Goal: Information Seeking & Learning: Learn about a topic

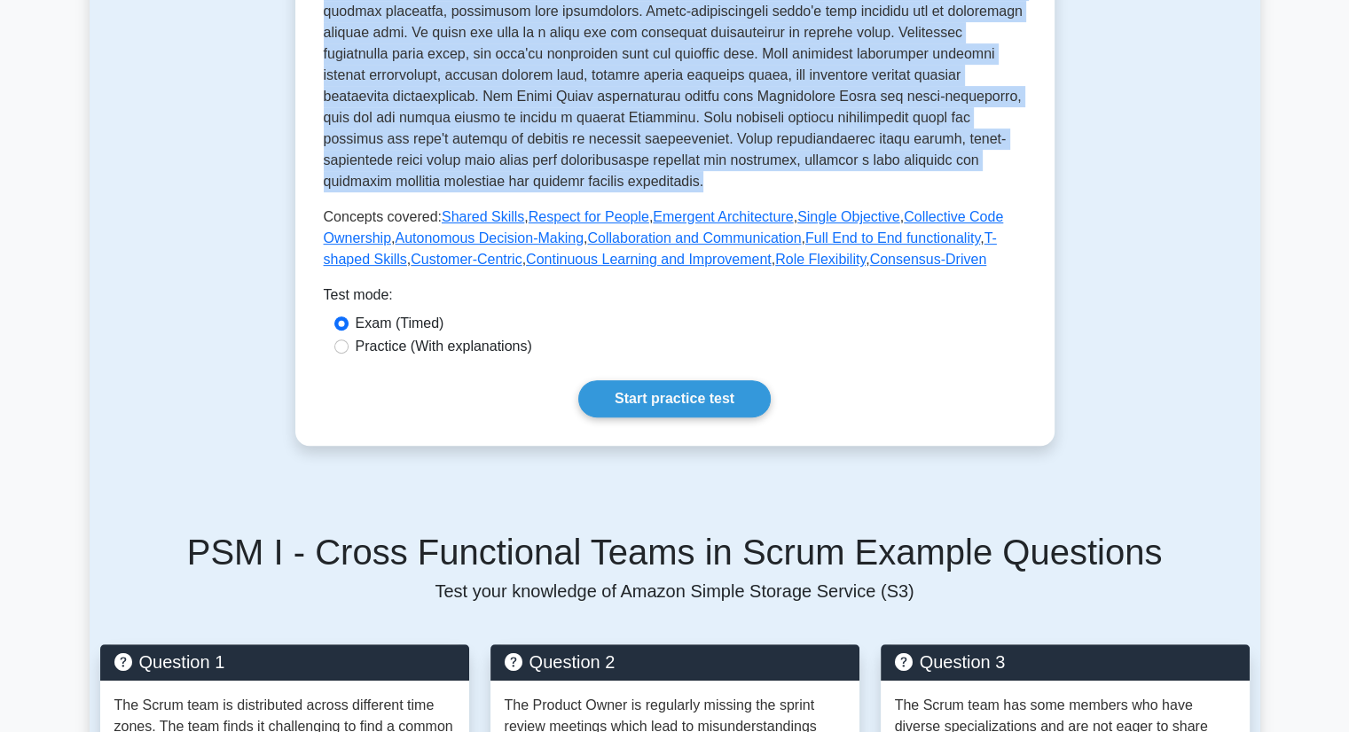
scroll to position [660, 0]
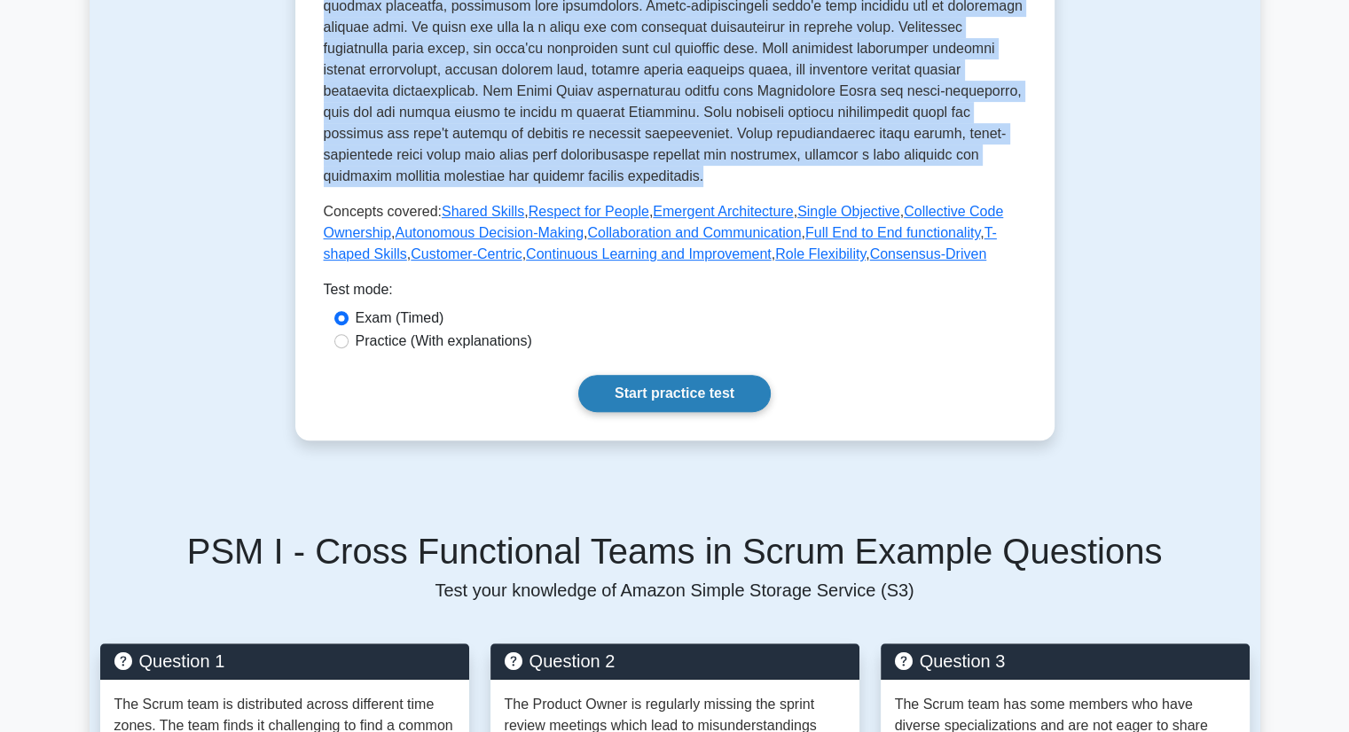
click at [665, 376] on link "Start practice test" at bounding box center [674, 393] width 192 height 37
click at [649, 375] on link "Start practice test" at bounding box center [674, 393] width 192 height 37
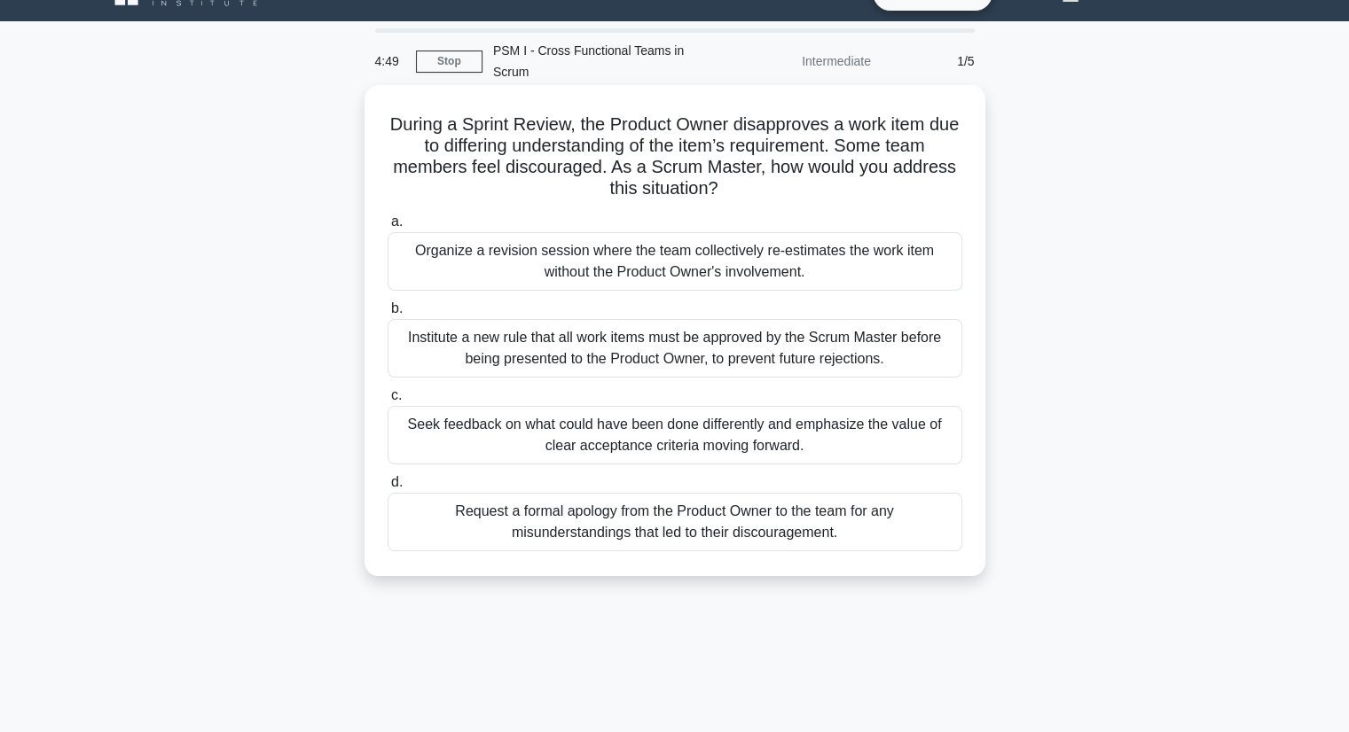
scroll to position [39, 0]
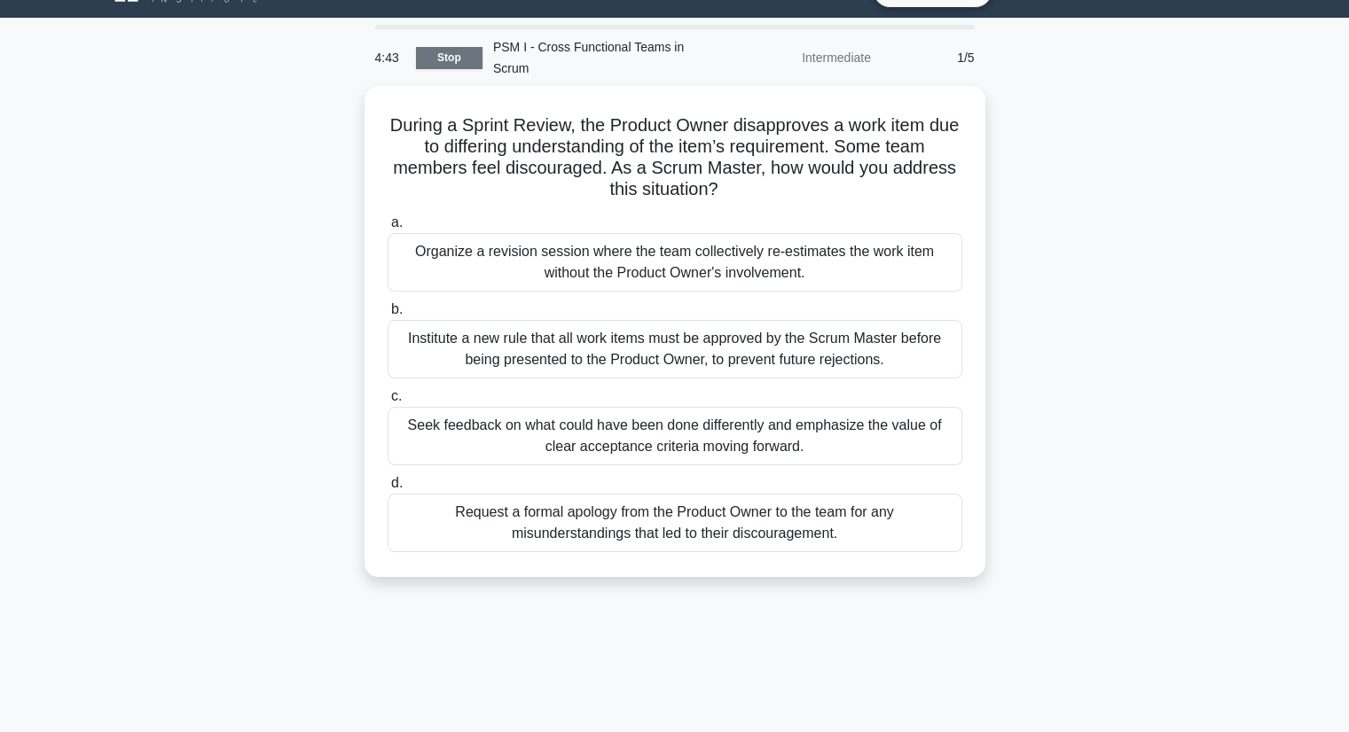
click at [443, 47] on link "Stop" at bounding box center [449, 58] width 66 height 22
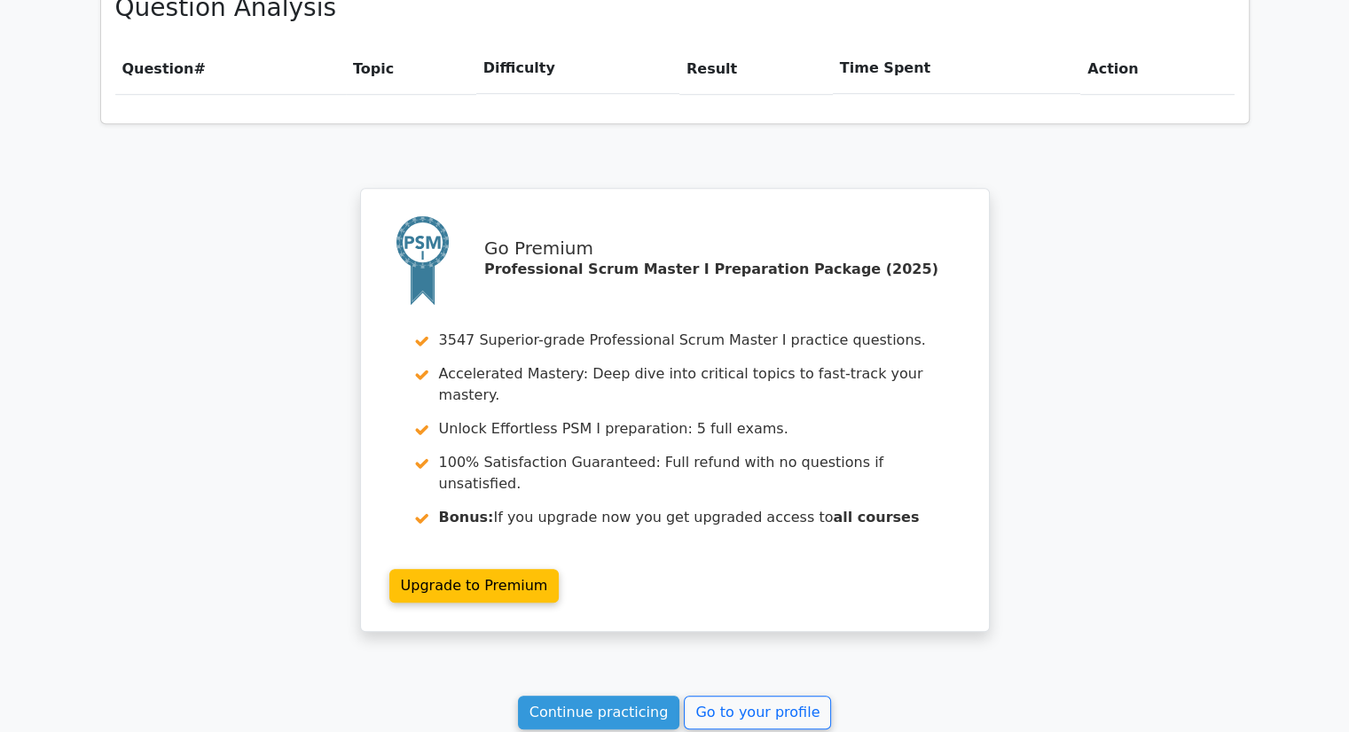
scroll to position [1443, 0]
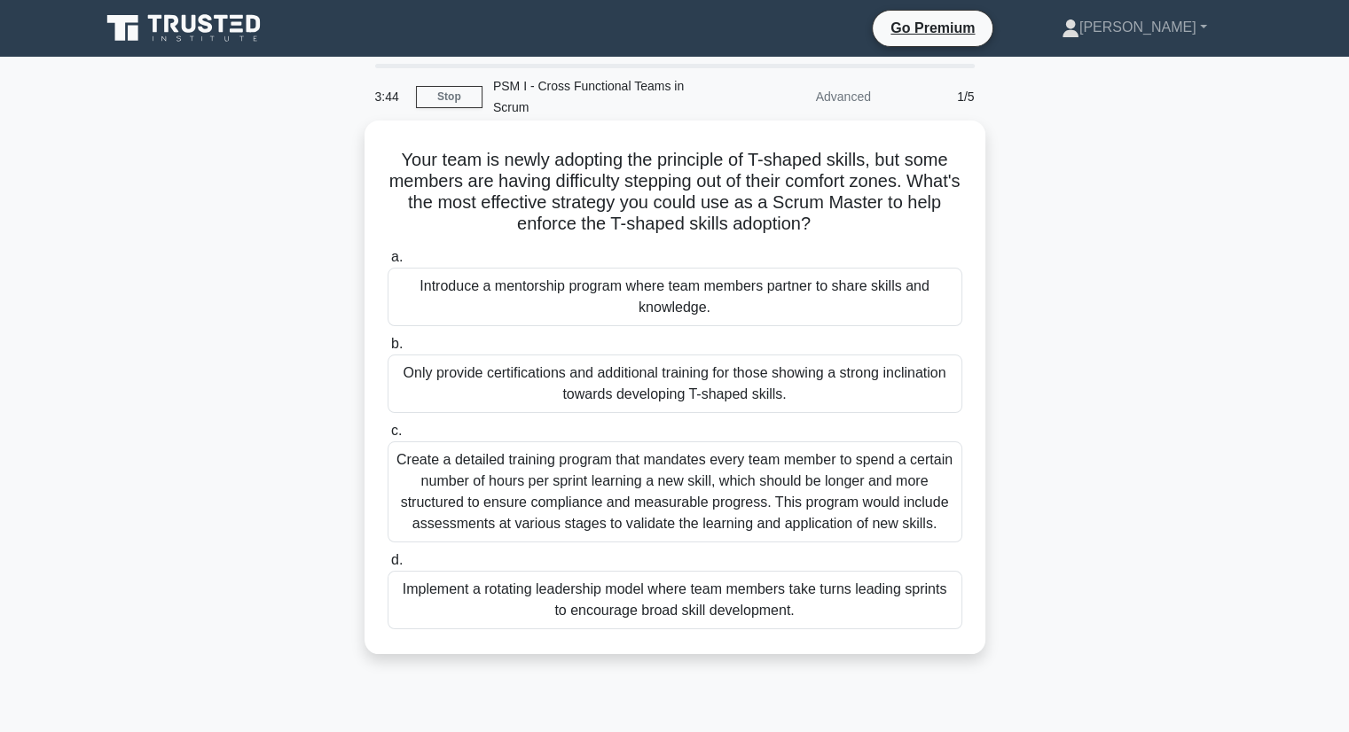
drag, startPoint x: 631, startPoint y: 376, endPoint x: 530, endPoint y: 426, distance: 112.6
click at [530, 426] on div "a. Introduce a mentorship program where team members partner to share skills an…" at bounding box center [675, 438] width 596 height 390
click at [536, 420] on label "c. Create a detailed training program that mandates every team member to spend …" at bounding box center [674, 481] width 575 height 122
click at [387, 426] on input "c. Create a detailed training program that mandates every team member to spend …" at bounding box center [387, 432] width 0 height 12
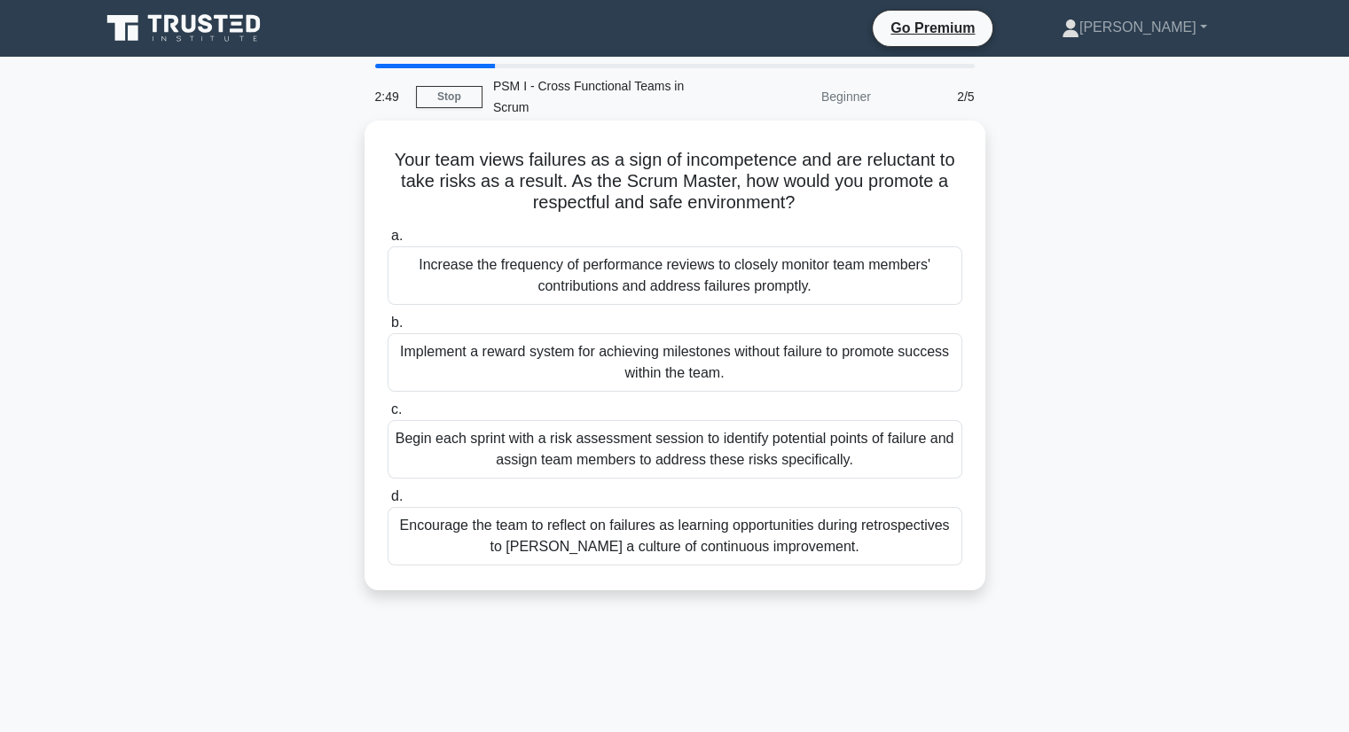
click at [626, 517] on div "Encourage the team to reflect on failures as learning opportunities during retr…" at bounding box center [674, 536] width 575 height 59
click at [387, 503] on input "d. Encourage the team to reflect on failures as learning opportunities during r…" at bounding box center [387, 497] width 0 height 12
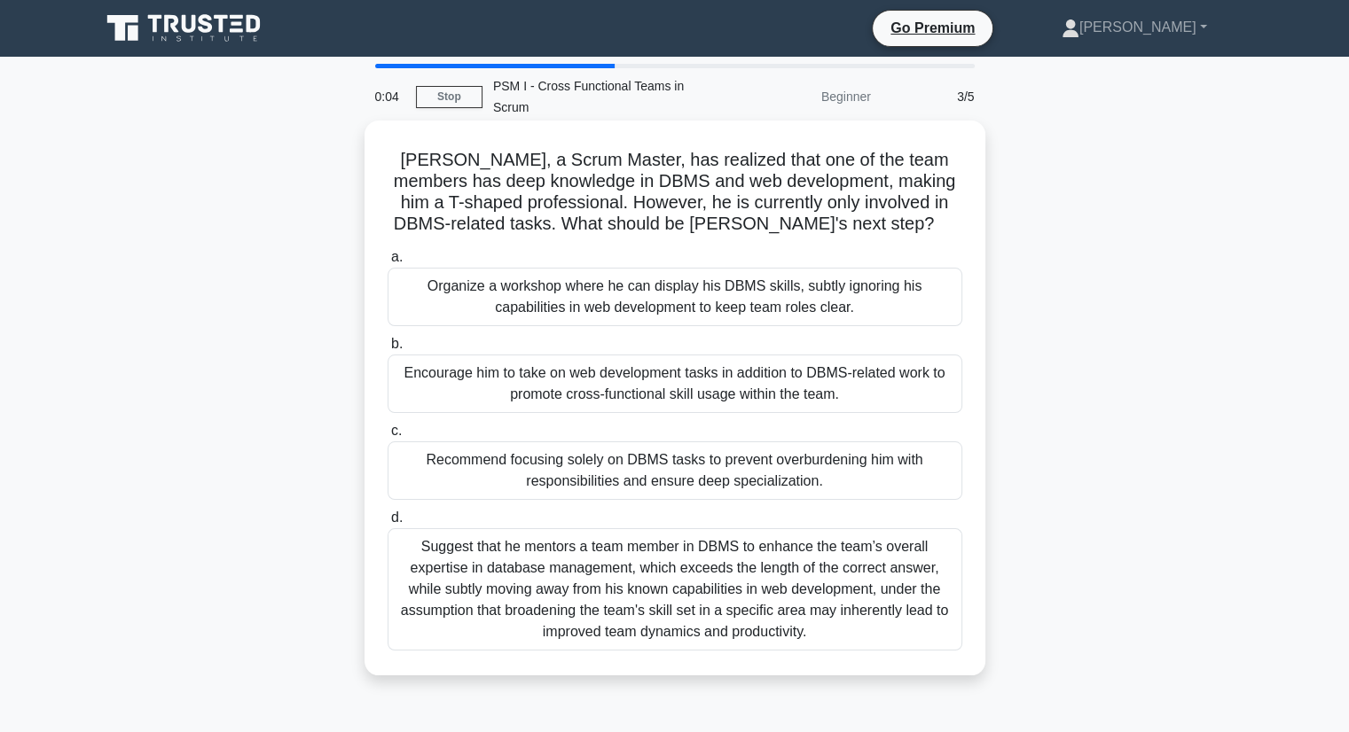
click at [599, 375] on div "Encourage him to take on web development tasks in addition to DBMS-related work…" at bounding box center [674, 384] width 575 height 59
click at [387, 350] on input "b. Encourage him to take on web development tasks in addition to DBMS-related w…" at bounding box center [387, 345] width 0 height 12
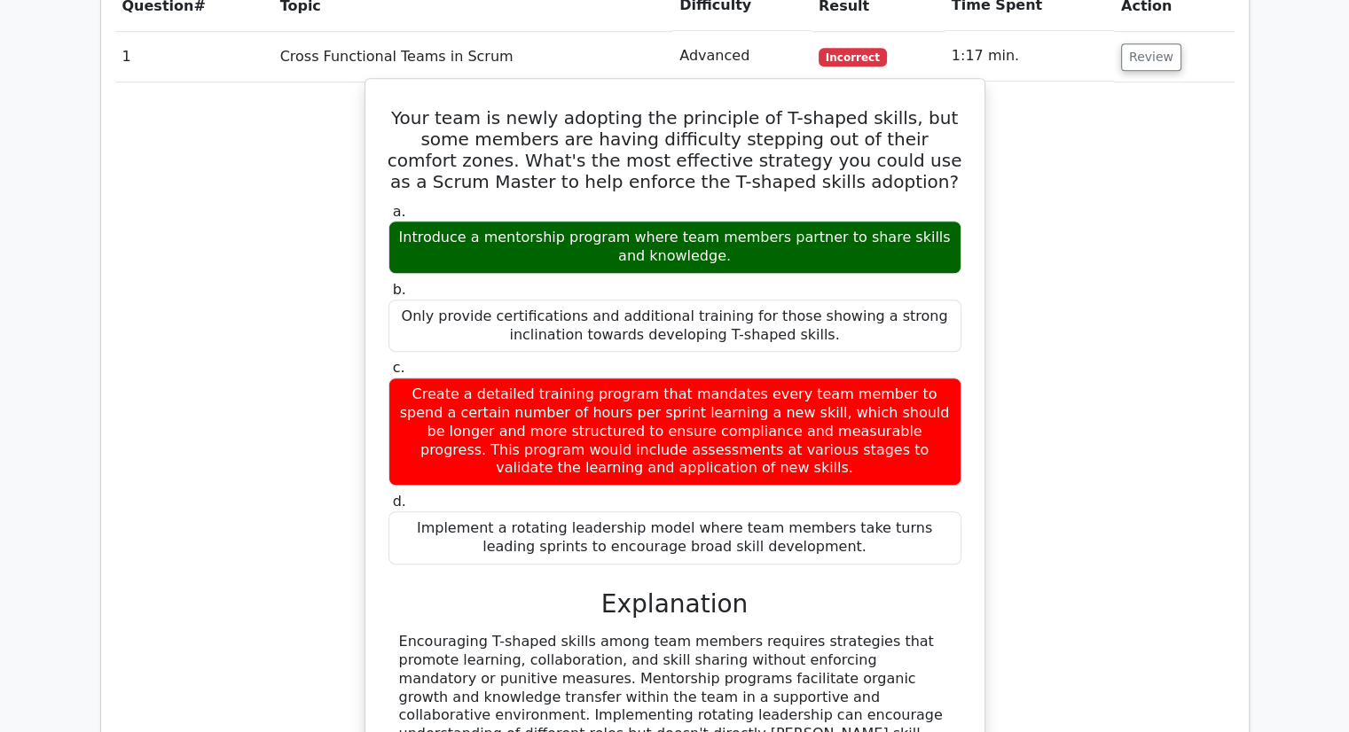
scroll to position [1341, 0]
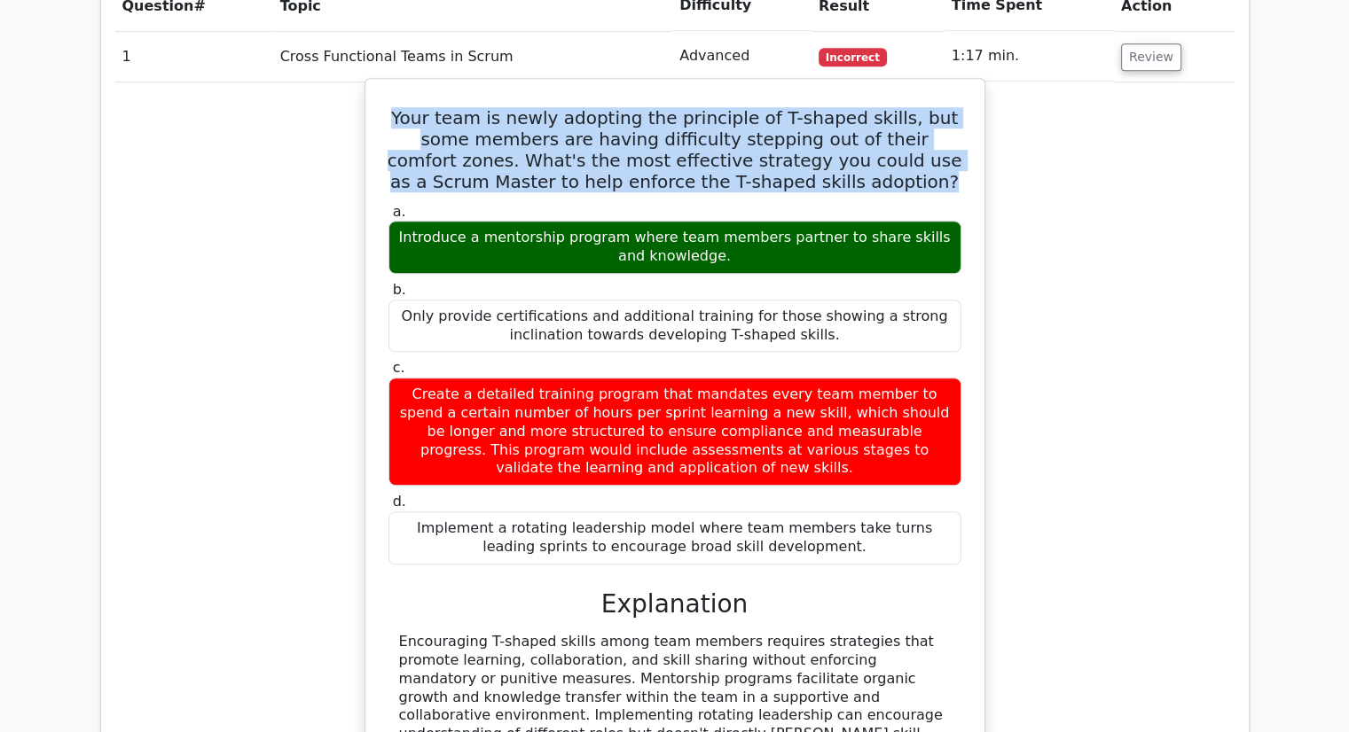
drag, startPoint x: 394, startPoint y: 70, endPoint x: 855, endPoint y: 128, distance: 464.6
click at [855, 128] on h5 "Your team is newly adopting the principle of T-shaped skills, but some members …" at bounding box center [675, 149] width 576 height 85
copy h5 "Your team is newly adopting the principle of T-shaped skills, but some members …"
drag, startPoint x: 696, startPoint y: 426, endPoint x: 407, endPoint y: 337, distance: 302.6
click at [407, 378] on div "Create a detailed training program that mandates every team member to spend a c…" at bounding box center [674, 432] width 573 height 108
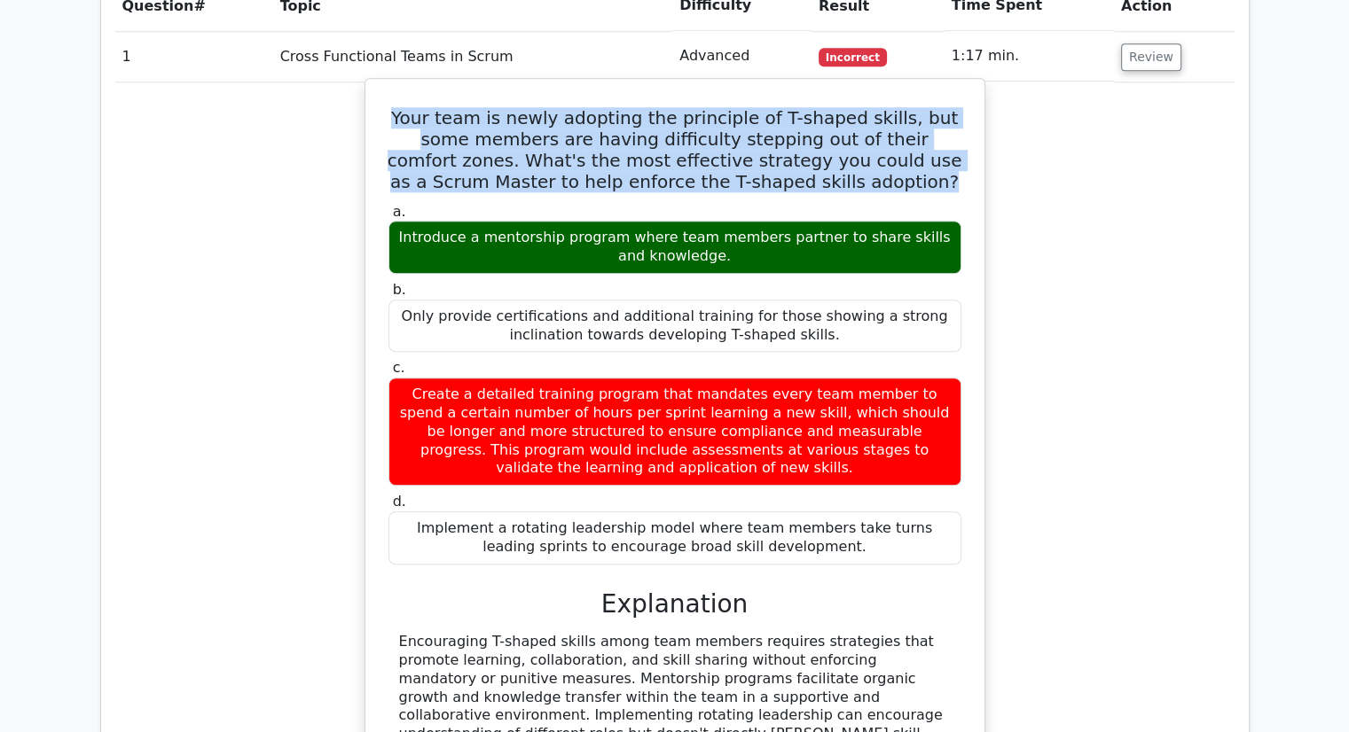
copy div "Create a detailed training program that mandates every team member to spend a c…"
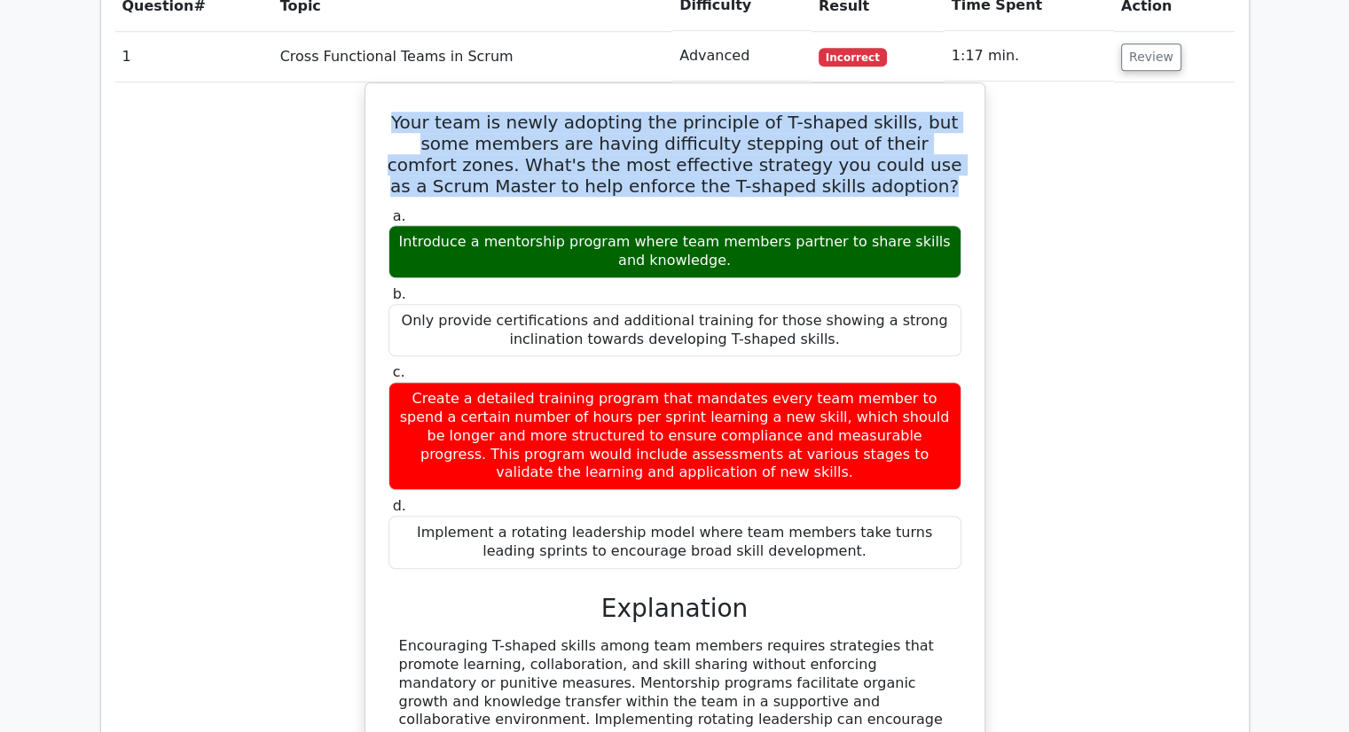
copy div "Create a detailed training program that mandates every team member to spend a c…"
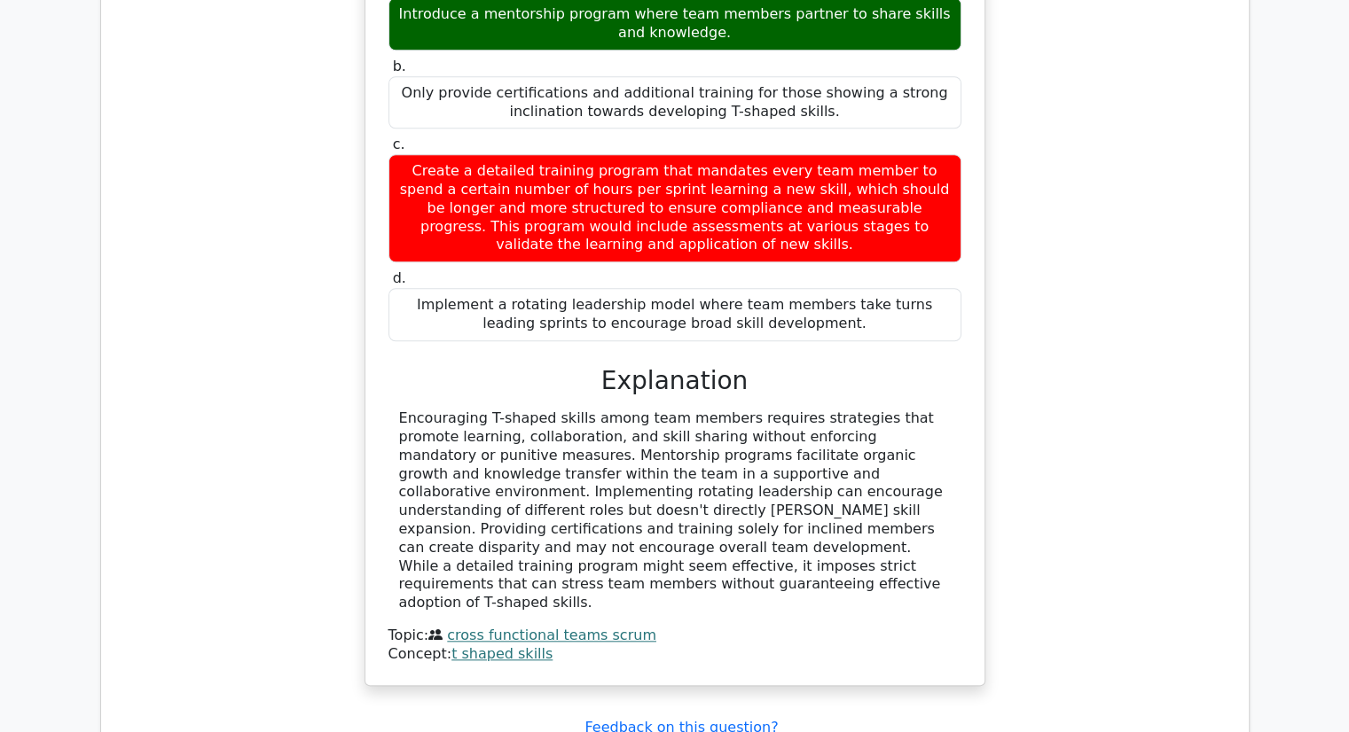
scroll to position [1573, 0]
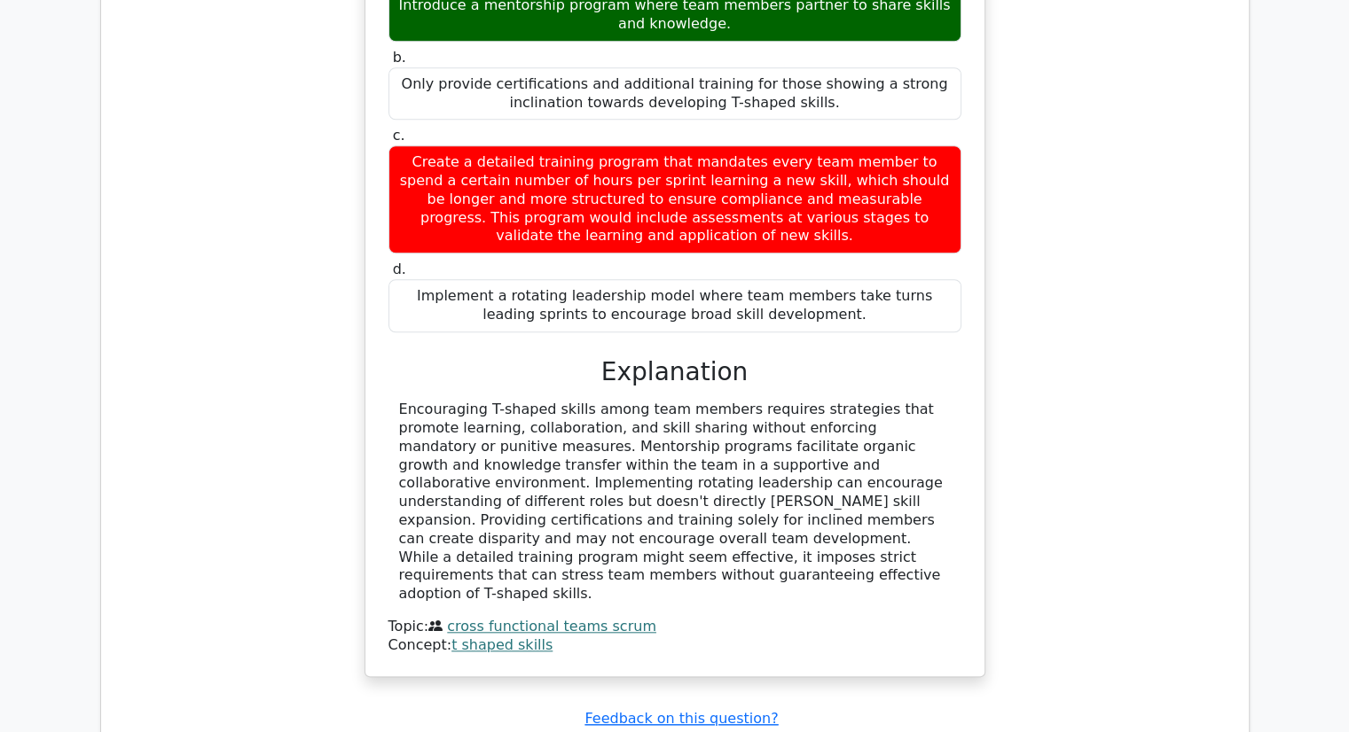
drag, startPoint x: 392, startPoint y: 361, endPoint x: 876, endPoint y: 508, distance: 506.0
click at [876, 508] on div "Encouraging T-shaped skills among team members requires strategies that promote…" at bounding box center [674, 502] width 573 height 203
copy div "Encouraging T-shaped skills among team members requires strategies that promote…"
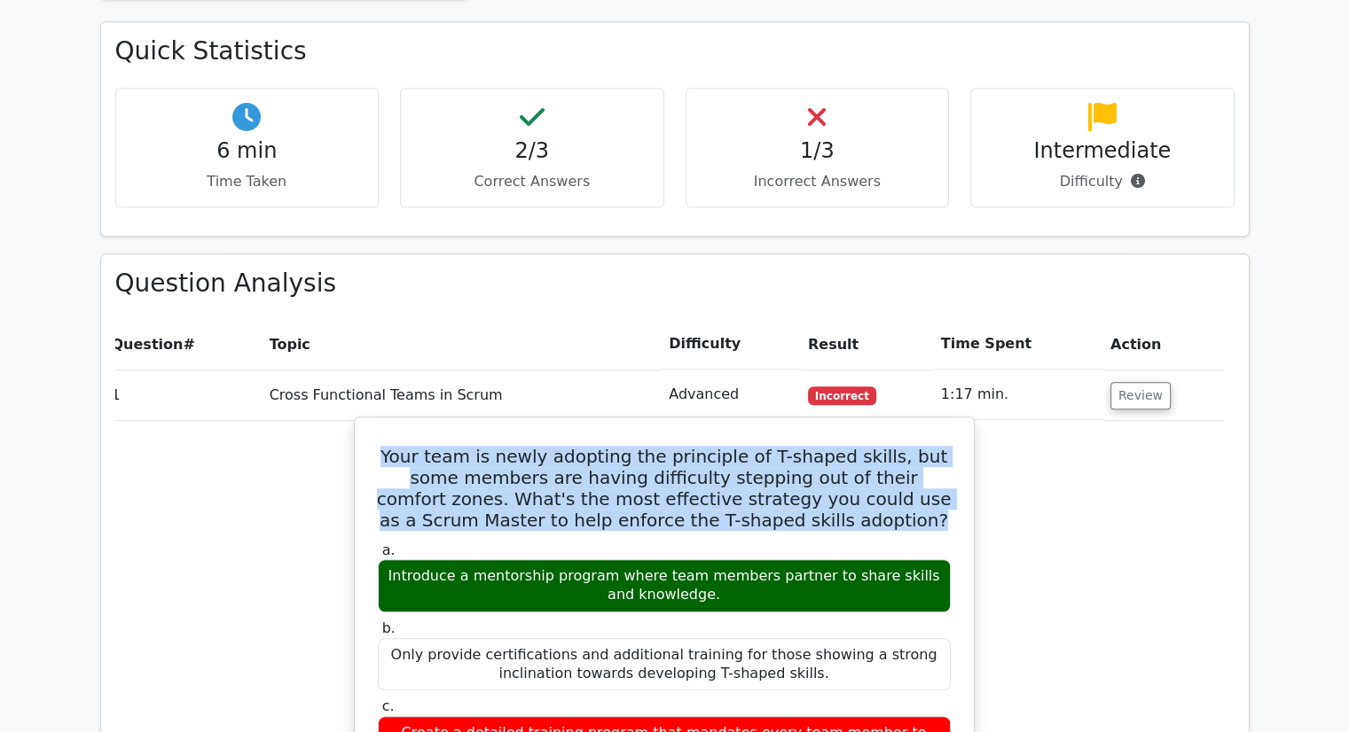
scroll to position [0, 0]
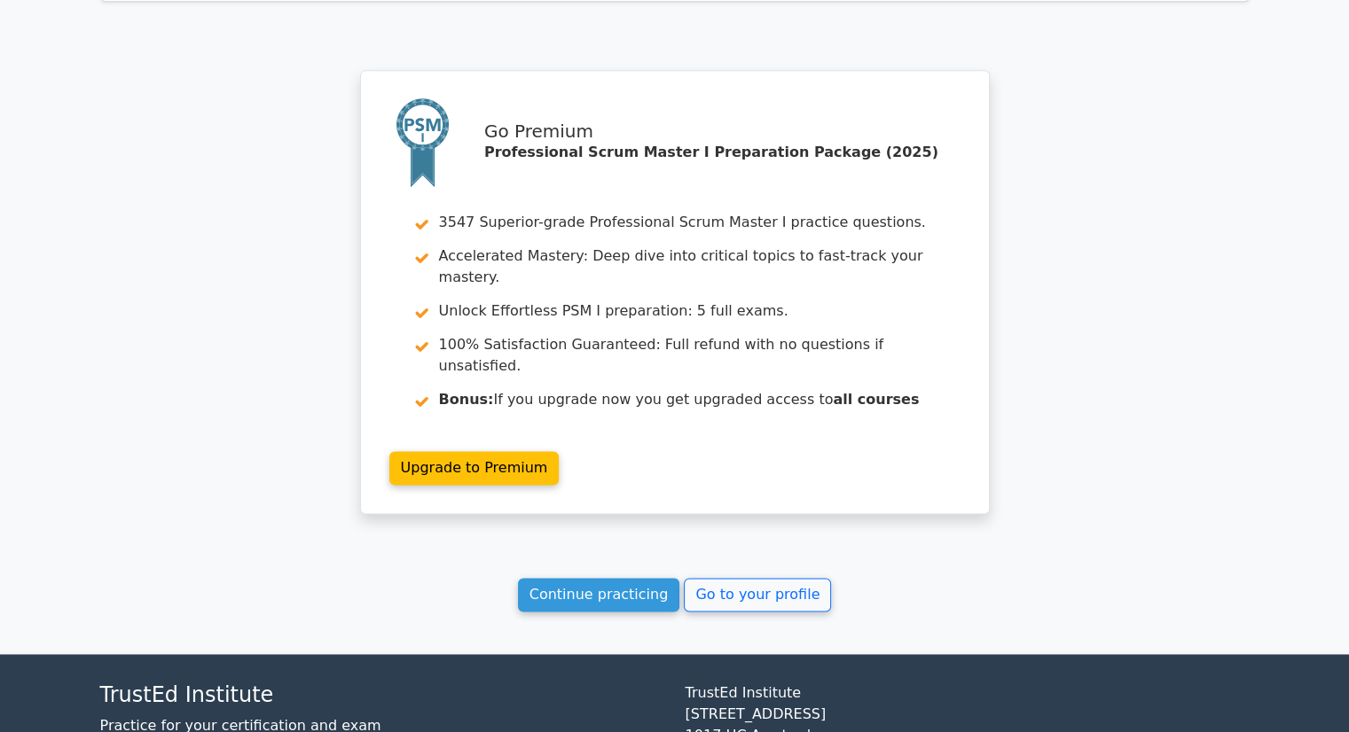
scroll to position [2461, 0]
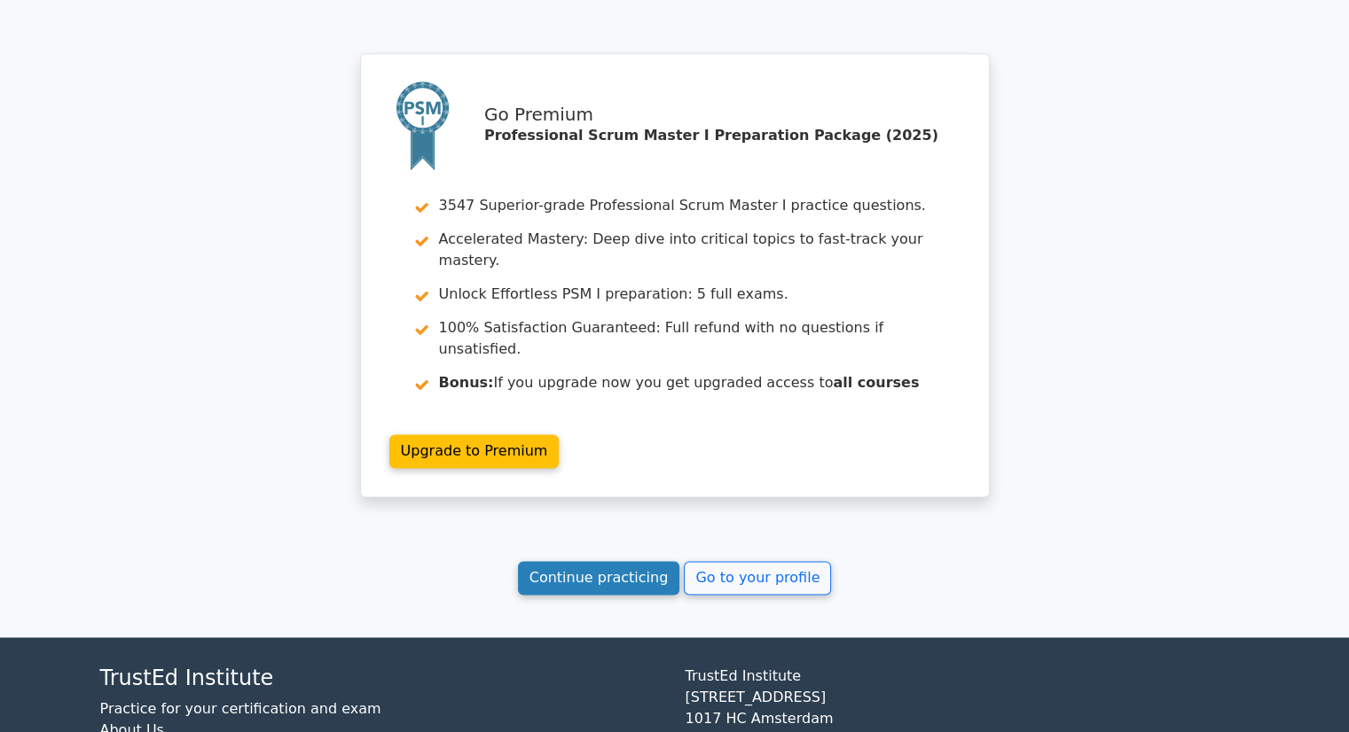
click at [624, 561] on link "Continue practicing" at bounding box center [599, 578] width 162 height 34
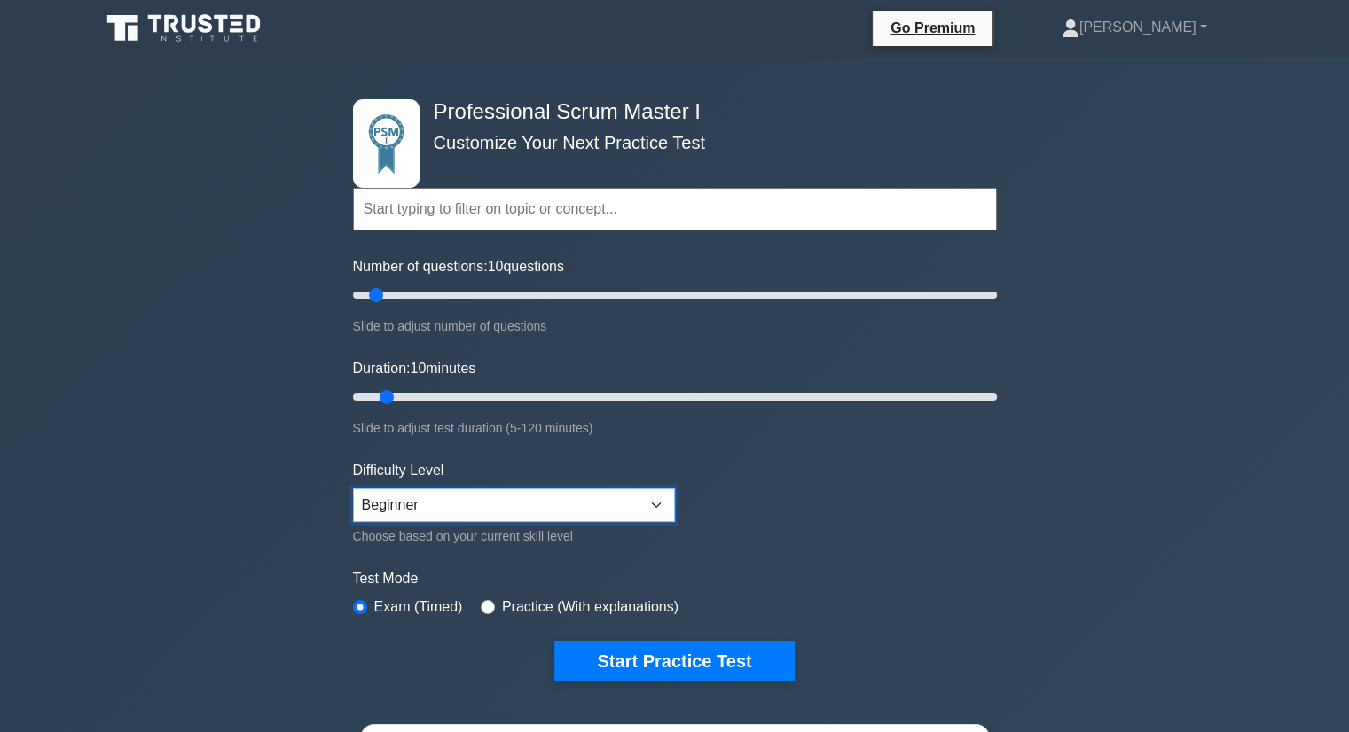
click at [658, 500] on select "Beginner Intermediate Expert" at bounding box center [514, 506] width 322 height 34
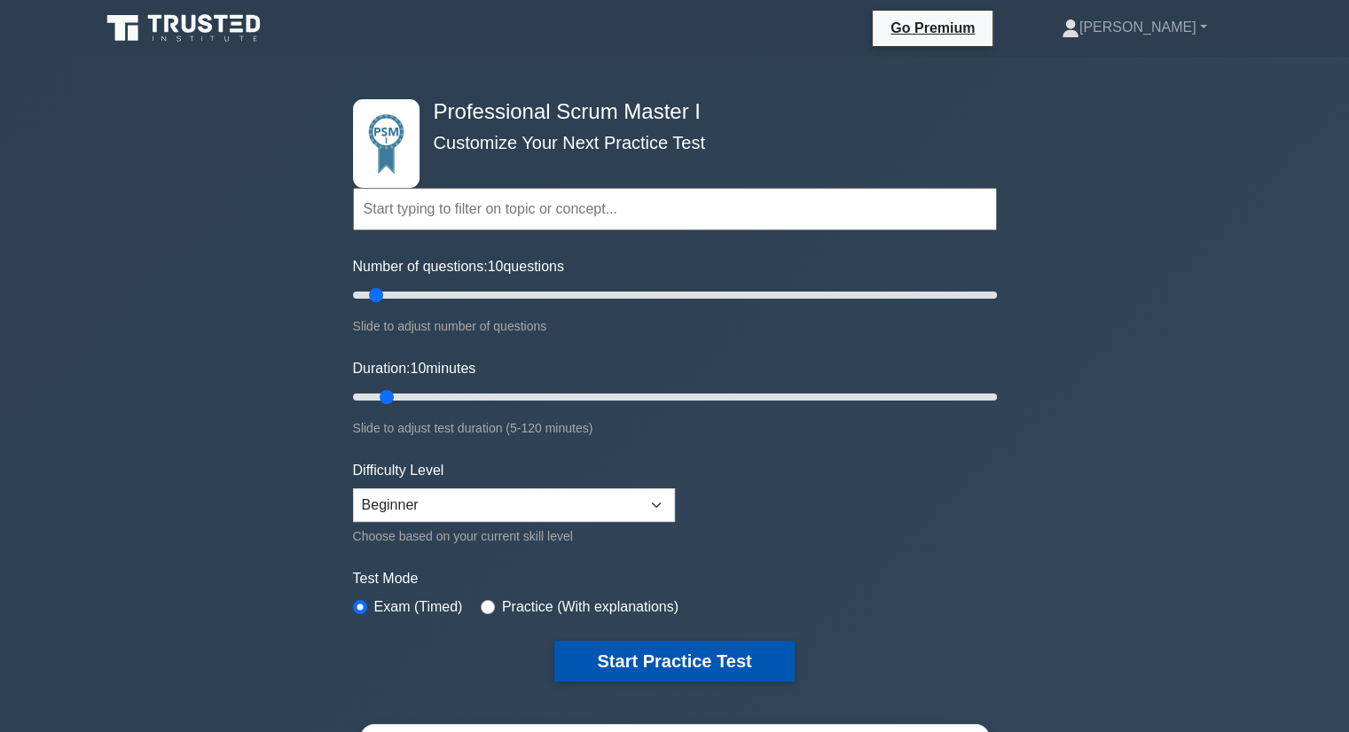
click at [713, 662] on button "Start Practice Test" at bounding box center [673, 661] width 239 height 41
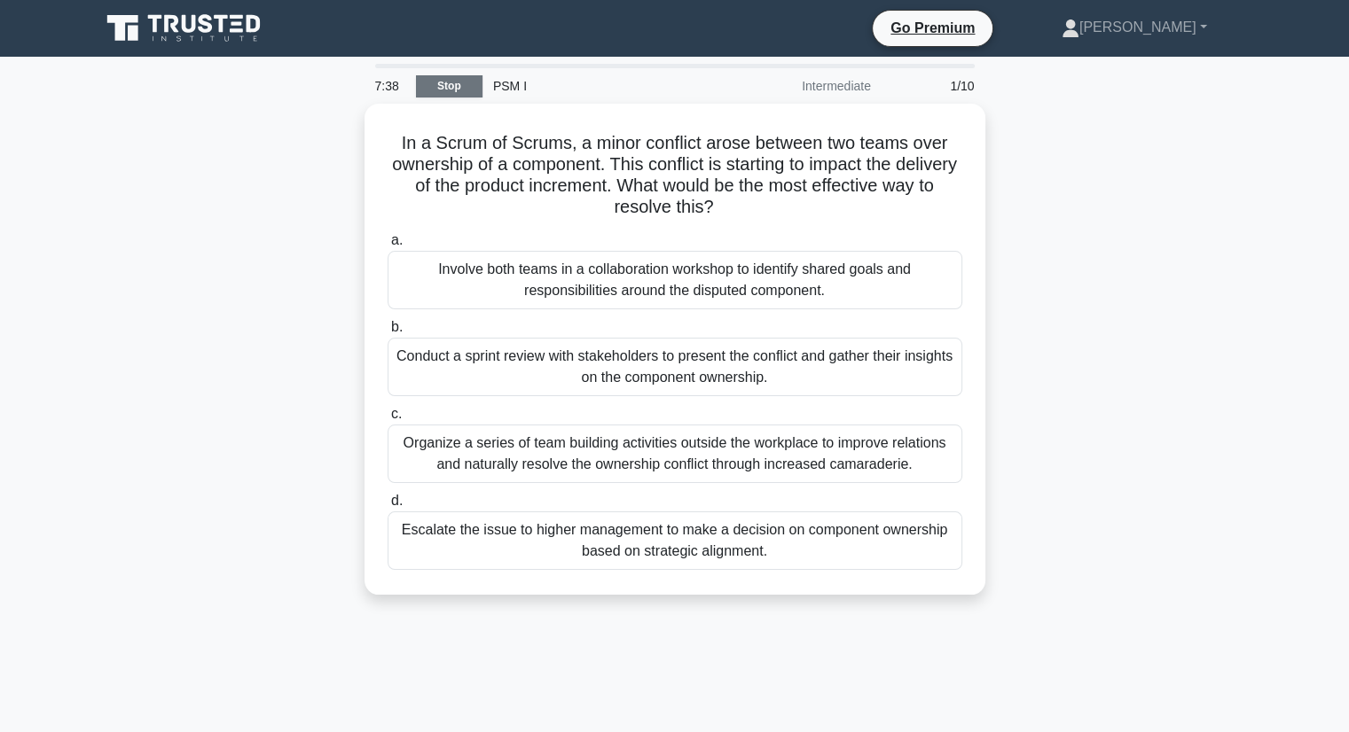
click at [447, 95] on link "Stop" at bounding box center [449, 86] width 66 height 22
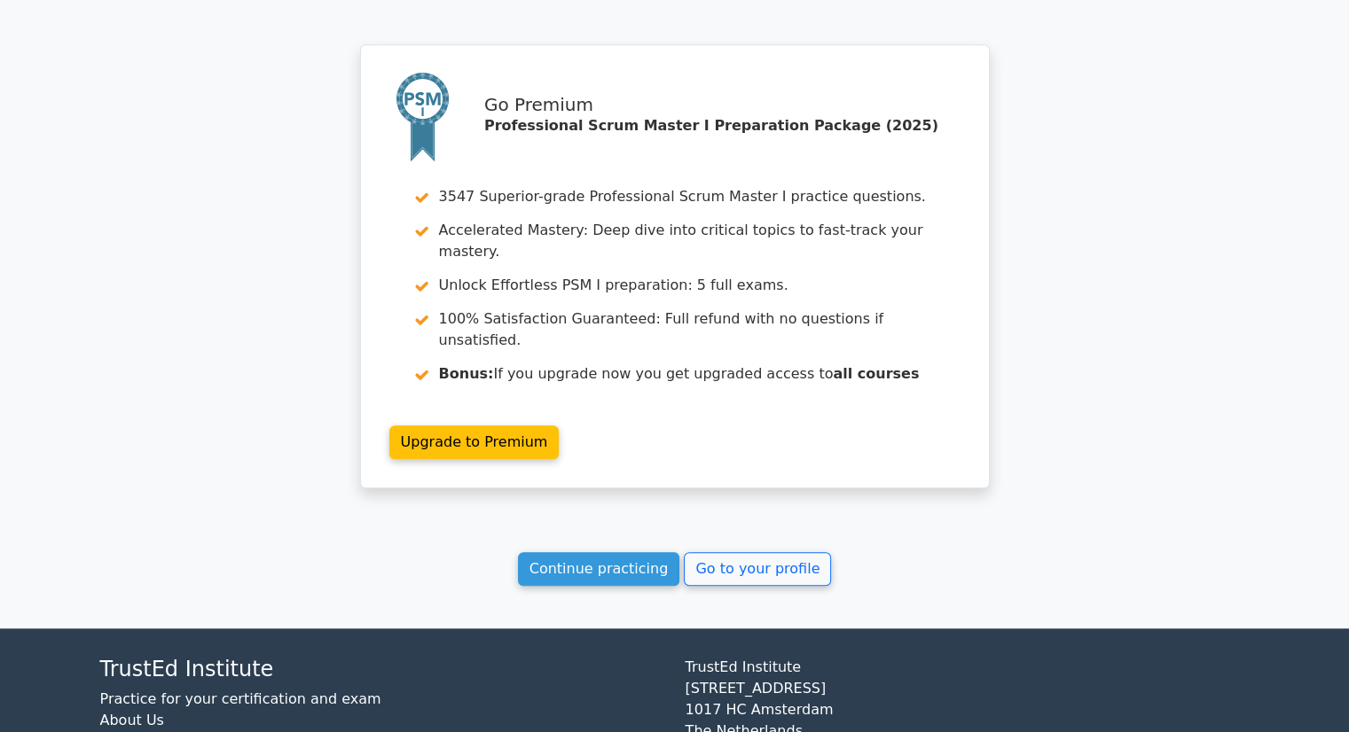
scroll to position [1443, 0]
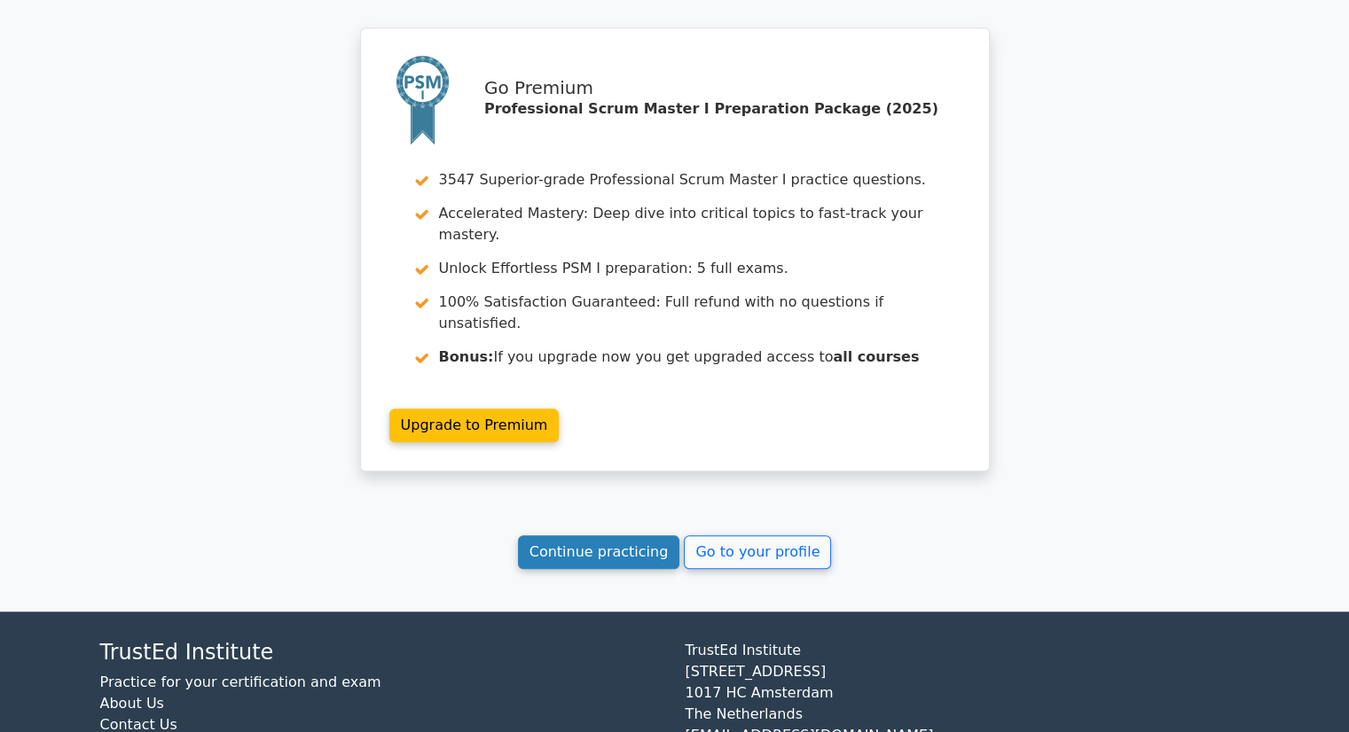
click at [646, 536] on link "Continue practicing" at bounding box center [599, 553] width 162 height 34
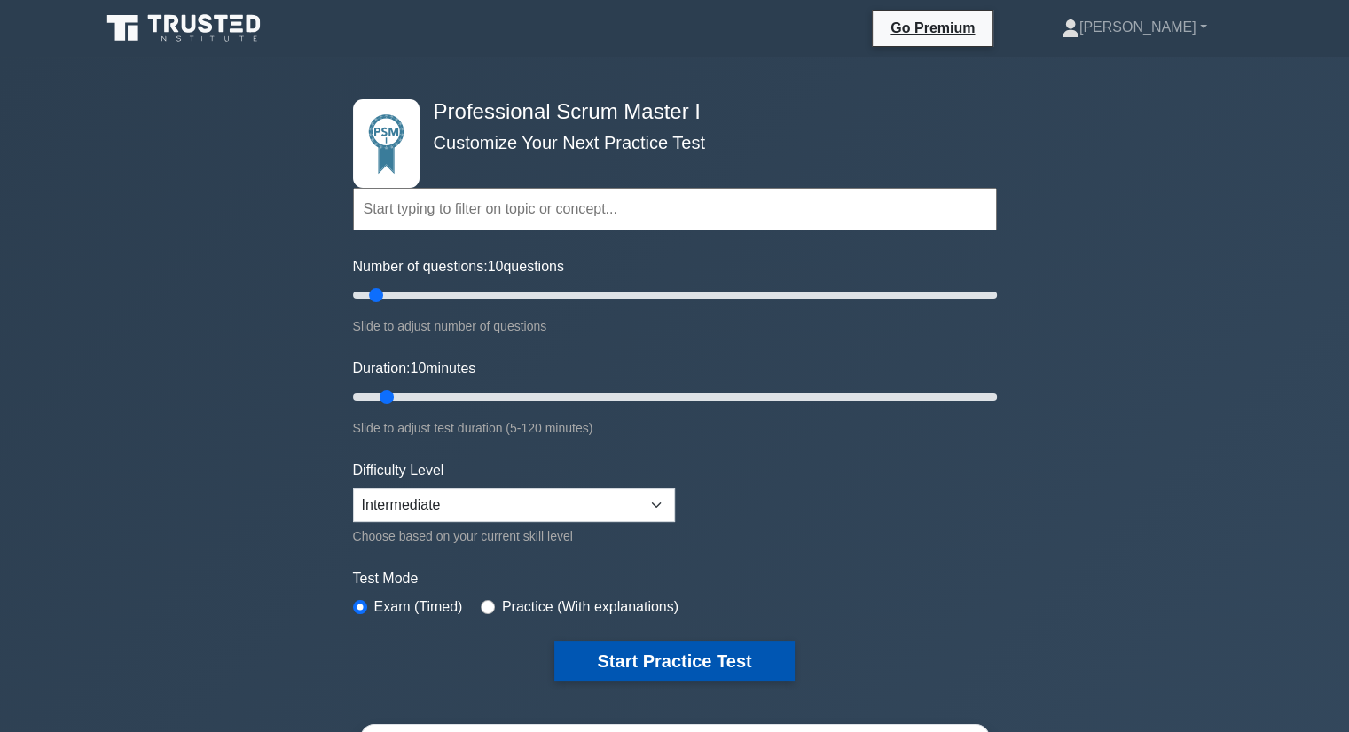
click at [645, 664] on button "Start Practice Test" at bounding box center [673, 661] width 239 height 41
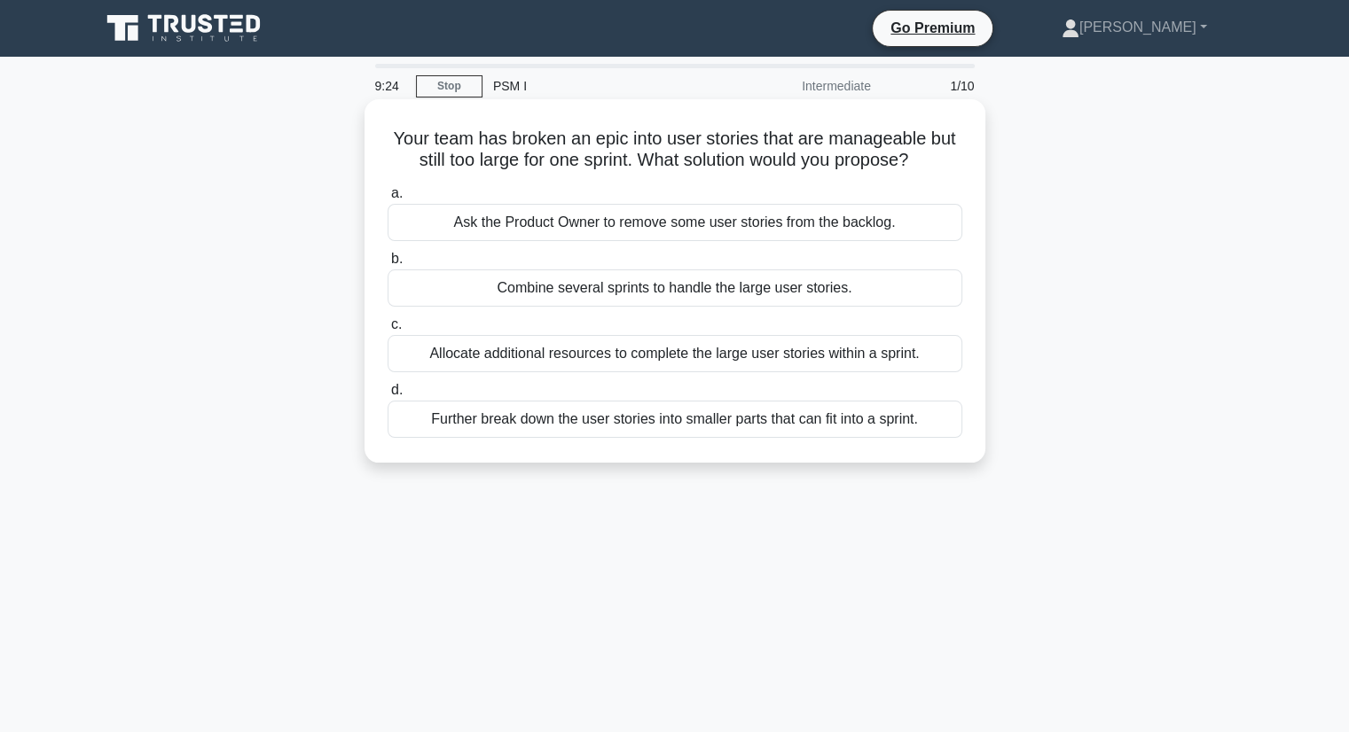
click at [690, 425] on div "Further break down the user stories into smaller parts that can fit into a spri…" at bounding box center [674, 419] width 575 height 37
click at [387, 396] on input "d. Further break down the user stories into smaller parts that can fit into a s…" at bounding box center [387, 391] width 0 height 12
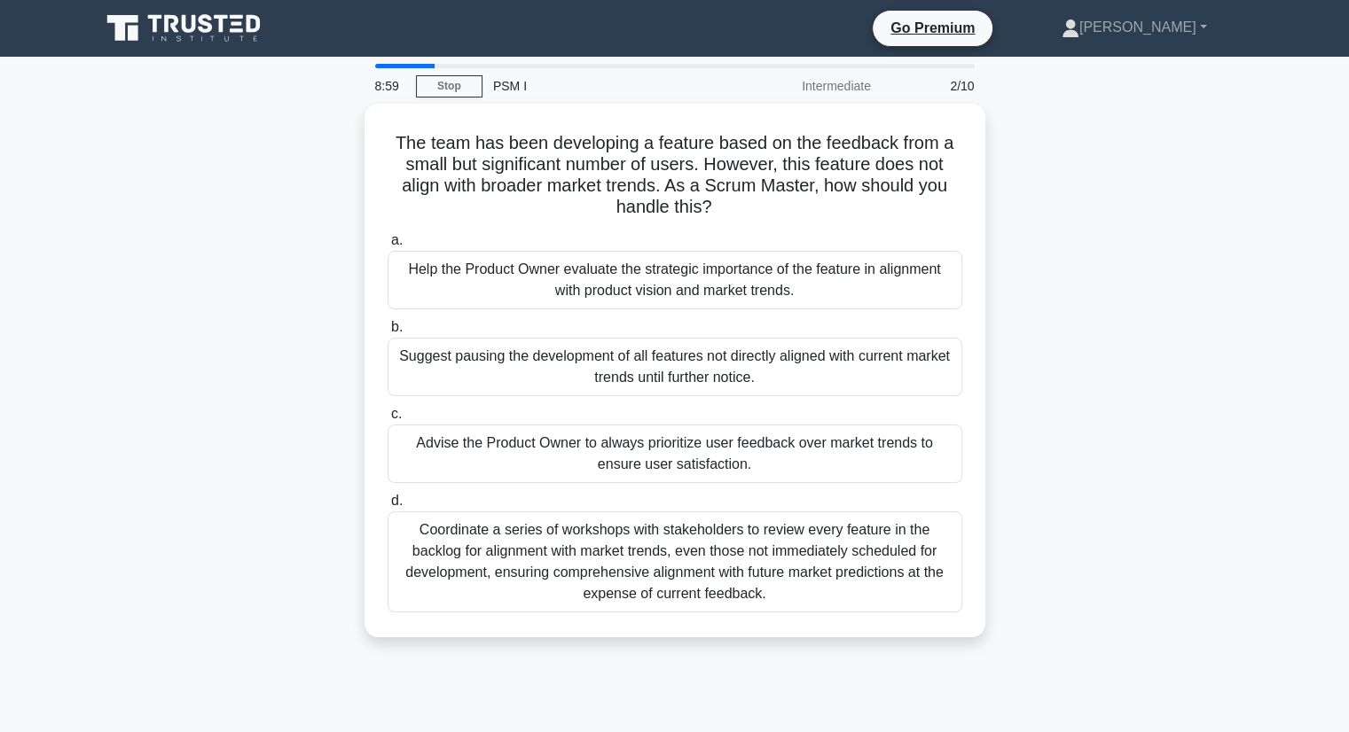
drag, startPoint x: 713, startPoint y: 207, endPoint x: 362, endPoint y: 129, distance: 359.9
click at [362, 129] on div "The team has been developing a feature based on the feedback from a small but s…" at bounding box center [675, 381] width 1170 height 555
copy h5 "The team has been developing a feature based on the feedback from a small but s…"
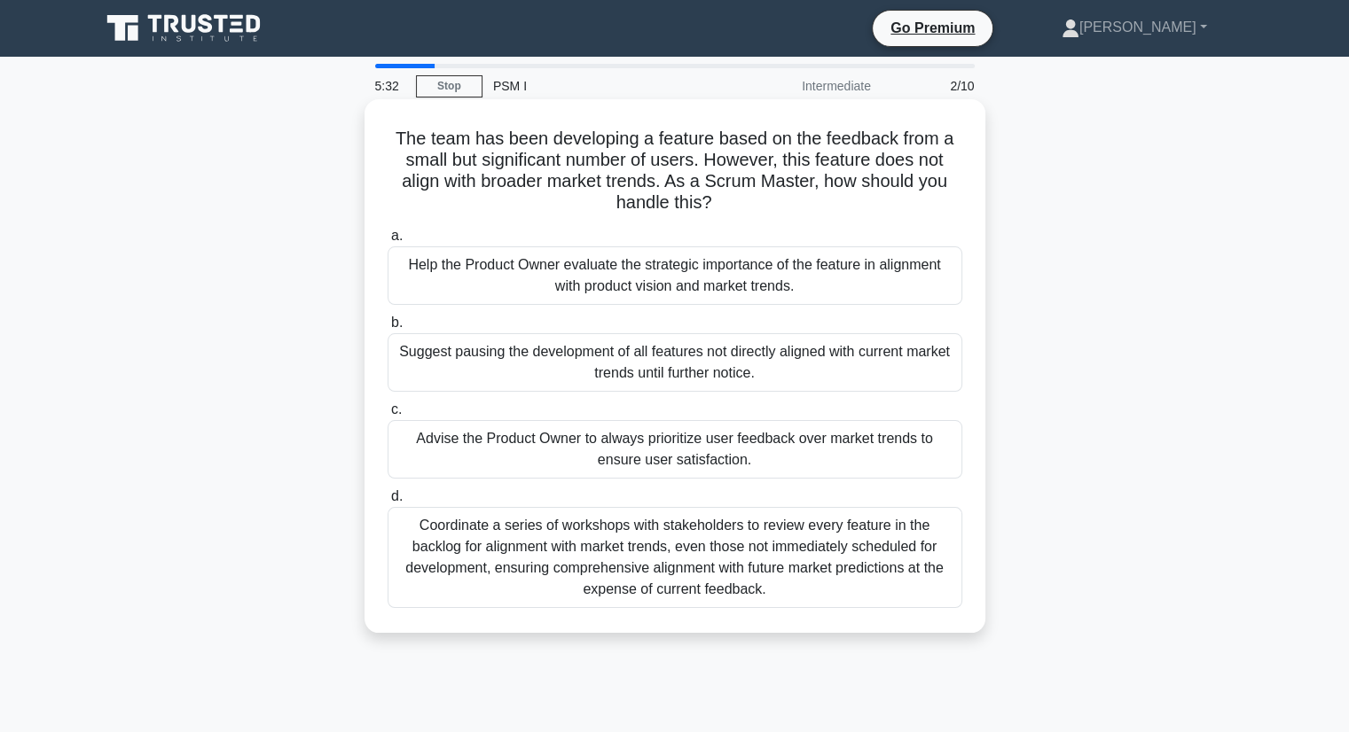
click at [687, 458] on div "Advise the Product Owner to always prioritize user feedback over market trends …" at bounding box center [674, 449] width 575 height 59
click at [387, 416] on input "c. Advise the Product Owner to always prioritize user feedback over market tren…" at bounding box center [387, 410] width 0 height 12
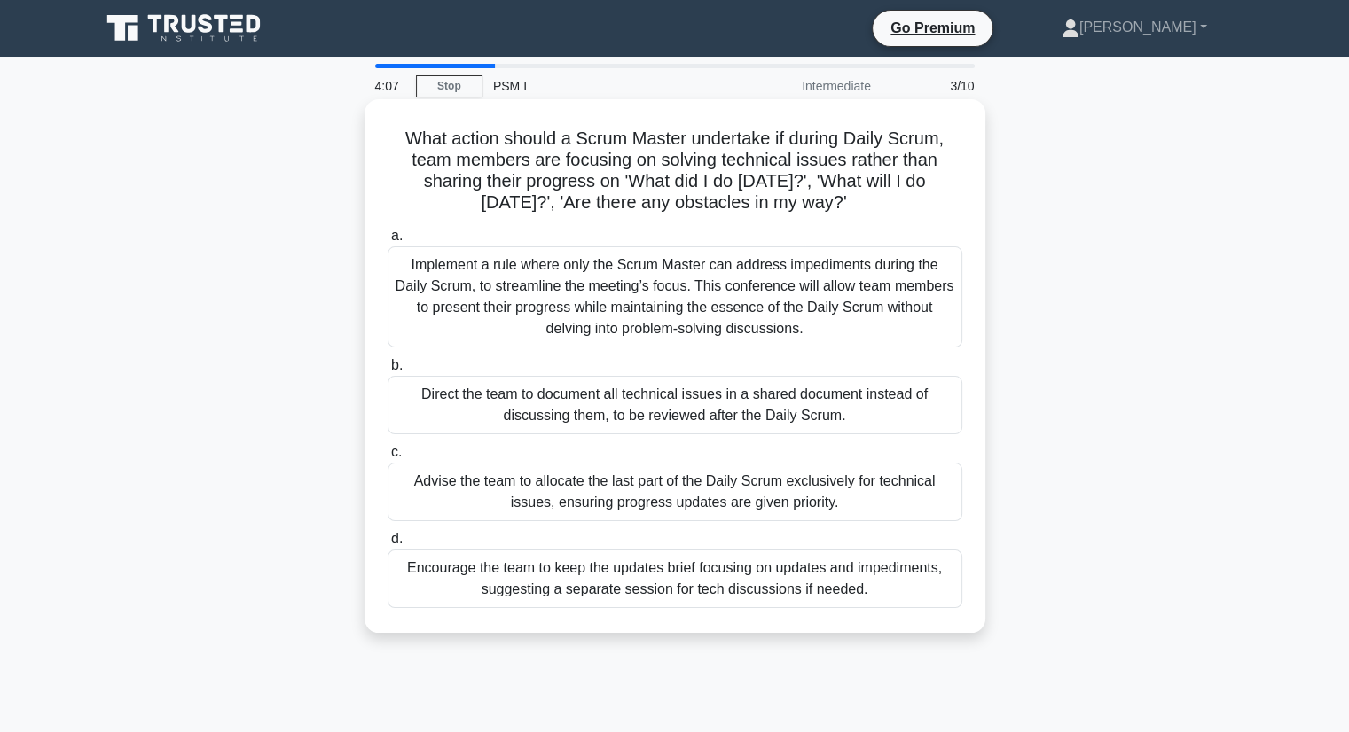
click at [758, 590] on div "Encourage the team to keep the updates brief focusing on updates and impediment…" at bounding box center [674, 579] width 575 height 59
click at [387, 545] on input "d. Encourage the team to keep the updates brief focusing on updates and impedim…" at bounding box center [387, 540] width 0 height 12
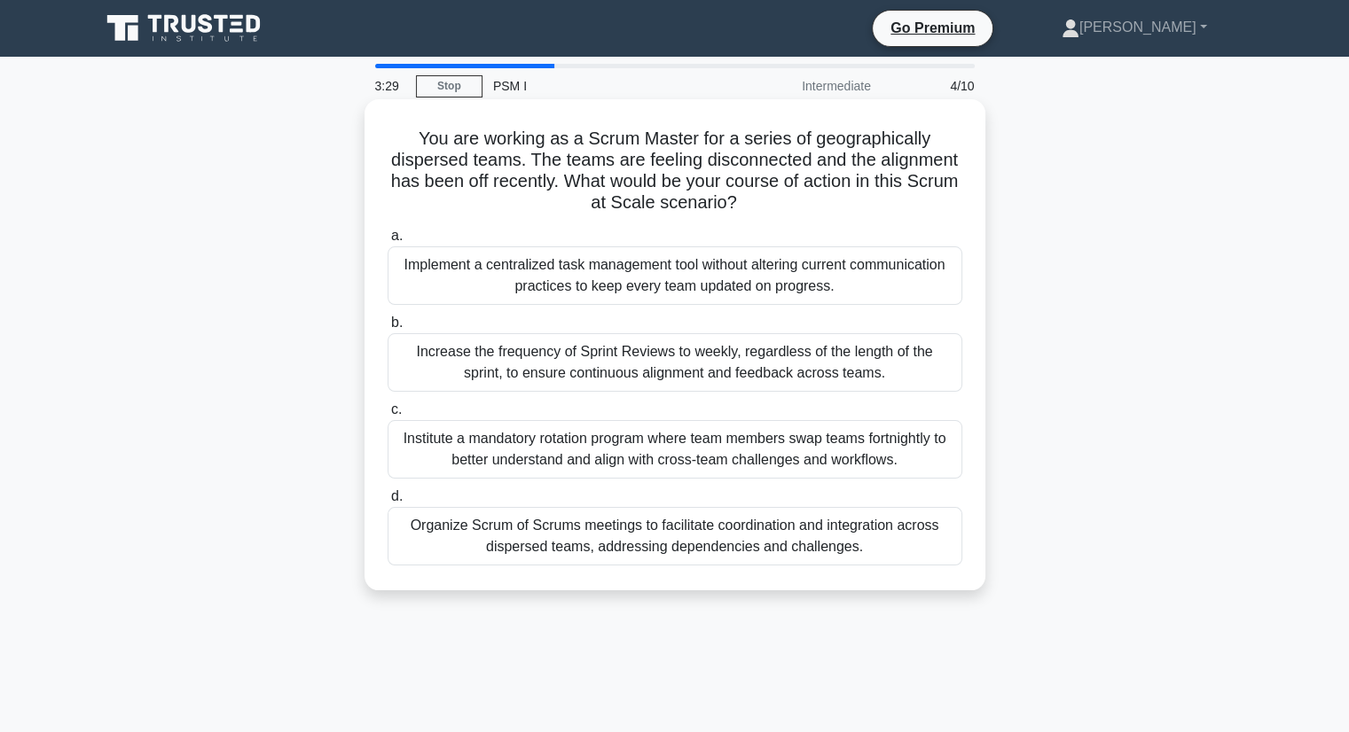
click at [862, 534] on div "Organize Scrum of Scrums meetings to facilitate coordination and integration ac…" at bounding box center [674, 536] width 575 height 59
click at [387, 503] on input "d. Organize Scrum of Scrums meetings to facilitate coordination and integration…" at bounding box center [387, 497] width 0 height 12
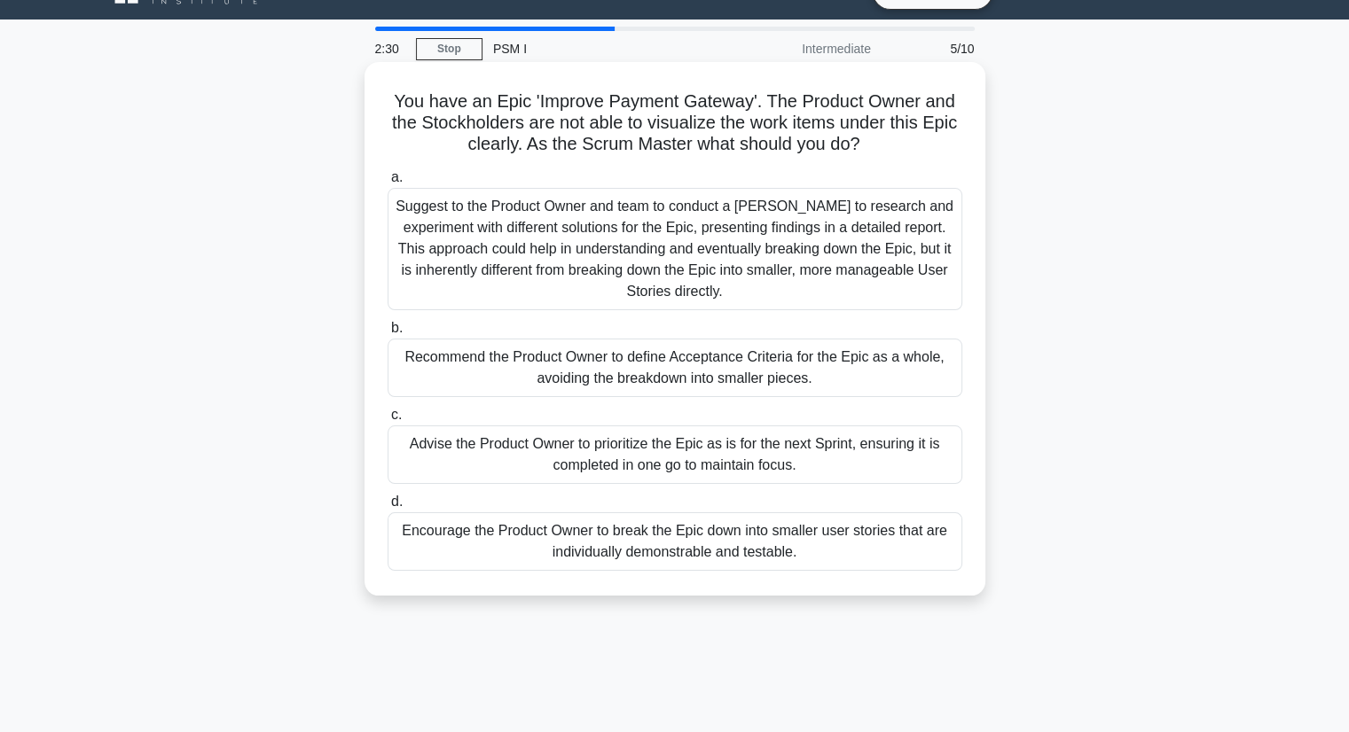
scroll to position [31, 0]
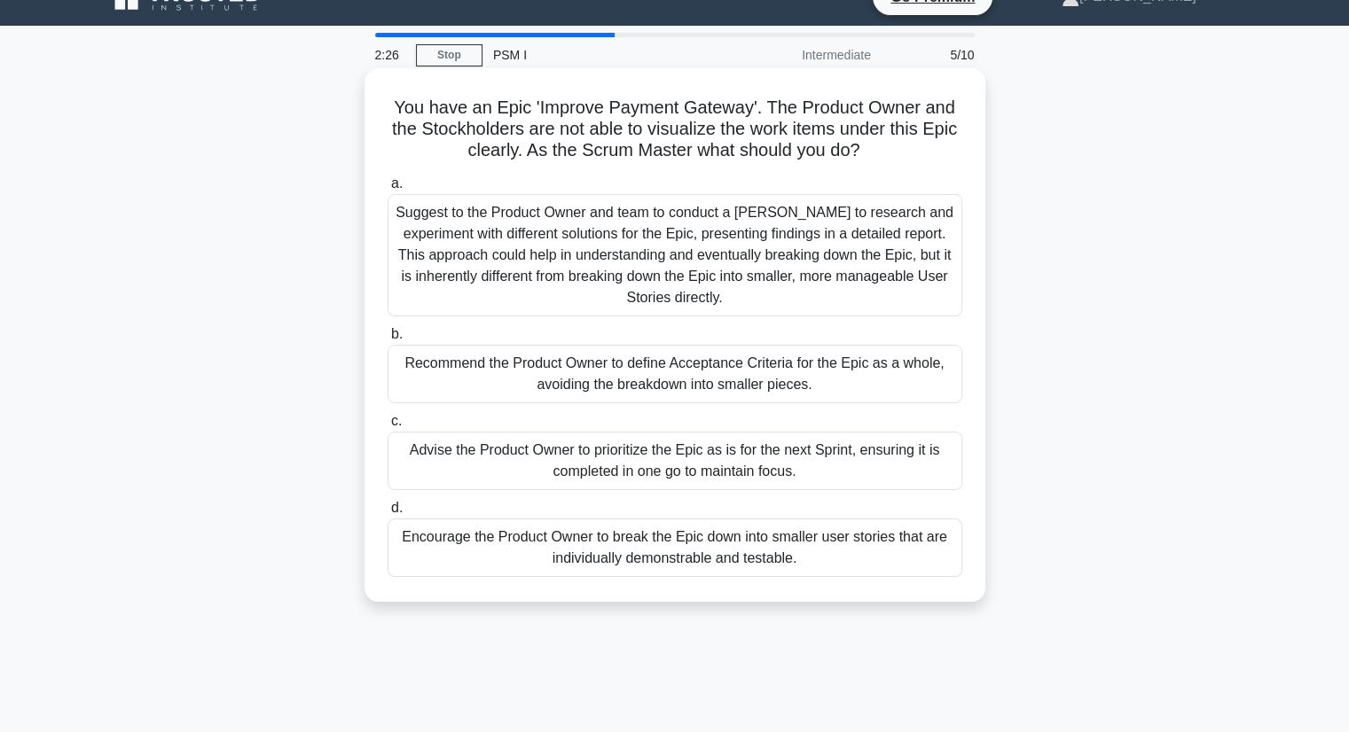
click at [816, 559] on div "Encourage the Product Owner to break the Epic down into smaller user stories th…" at bounding box center [674, 548] width 575 height 59
click at [387, 514] on input "d. Encourage the Product Owner to break the Epic down into smaller user stories…" at bounding box center [387, 509] width 0 height 12
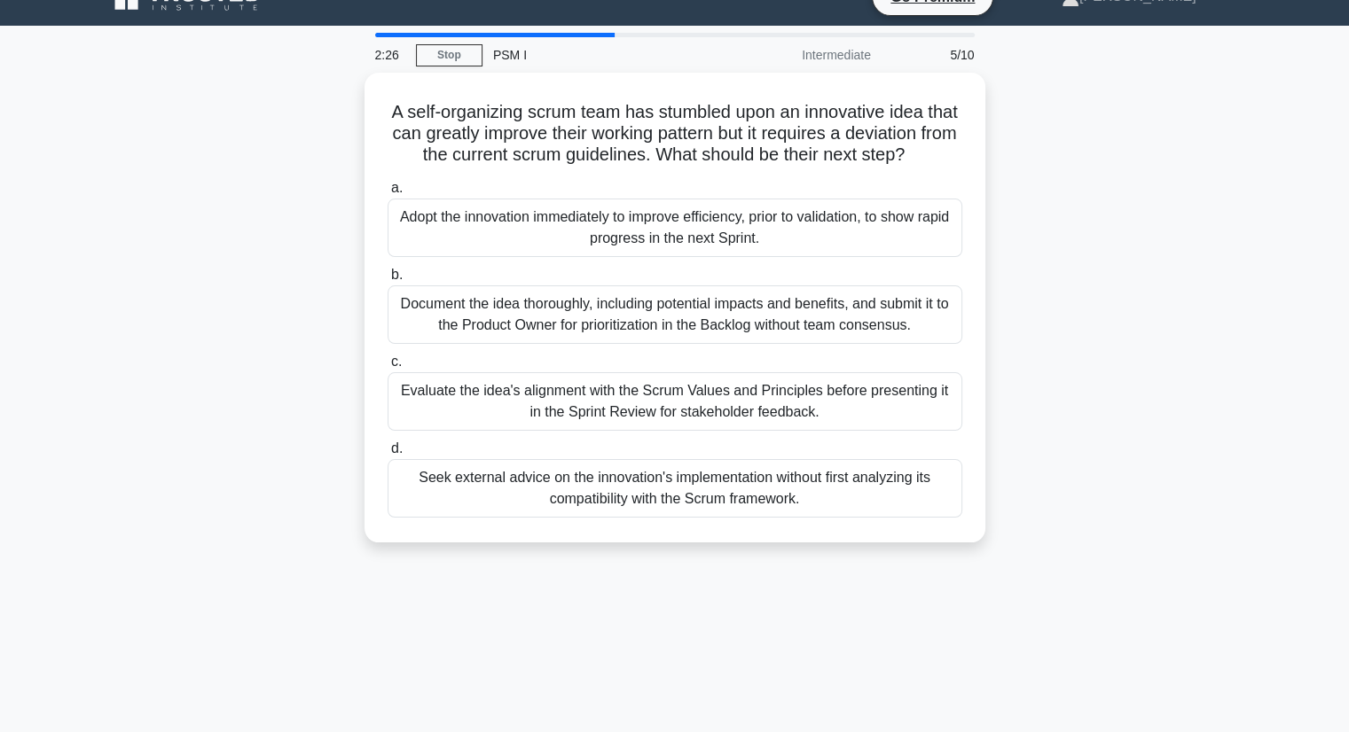
scroll to position [0, 0]
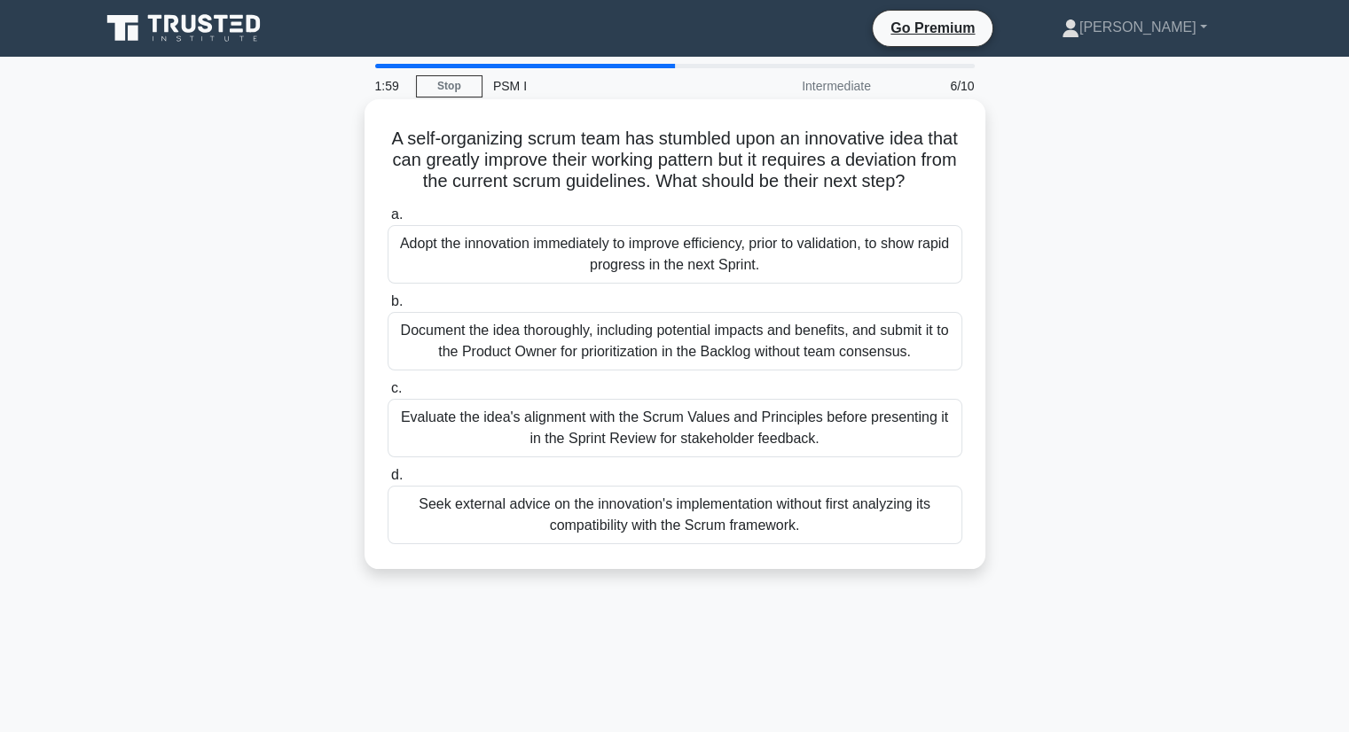
click at [833, 435] on div "Evaluate the idea's alignment with the Scrum Values and Principles before prese…" at bounding box center [674, 428] width 575 height 59
click at [387, 395] on input "c. Evaluate the idea's alignment with the Scrum Values and Principles before pr…" at bounding box center [387, 389] width 0 height 12
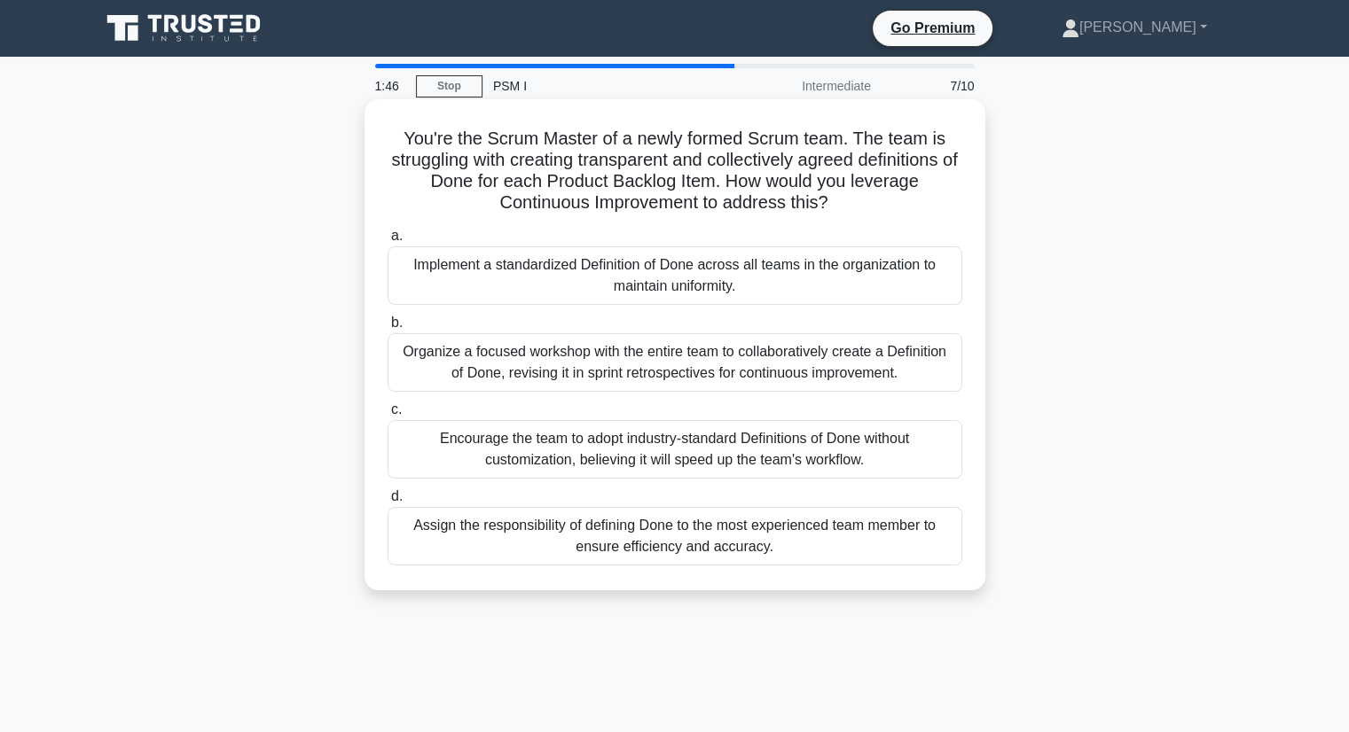
drag, startPoint x: 842, startPoint y: 207, endPoint x: 400, endPoint y: 146, distance: 446.5
click at [400, 146] on h5 "You're the Scrum Master of a newly formed Scrum team. The team is struggling wi…" at bounding box center [675, 171] width 578 height 87
copy h5 "You're the Scrum Master of a newly formed Scrum team. The team is struggling wi…"
click at [542, 451] on div "Encourage the team to adopt industry-standard Definitions of Done without custo…" at bounding box center [674, 449] width 575 height 59
click at [387, 416] on input "c. Encourage the team to adopt industry-standard Definitions of Done without cu…" at bounding box center [387, 410] width 0 height 12
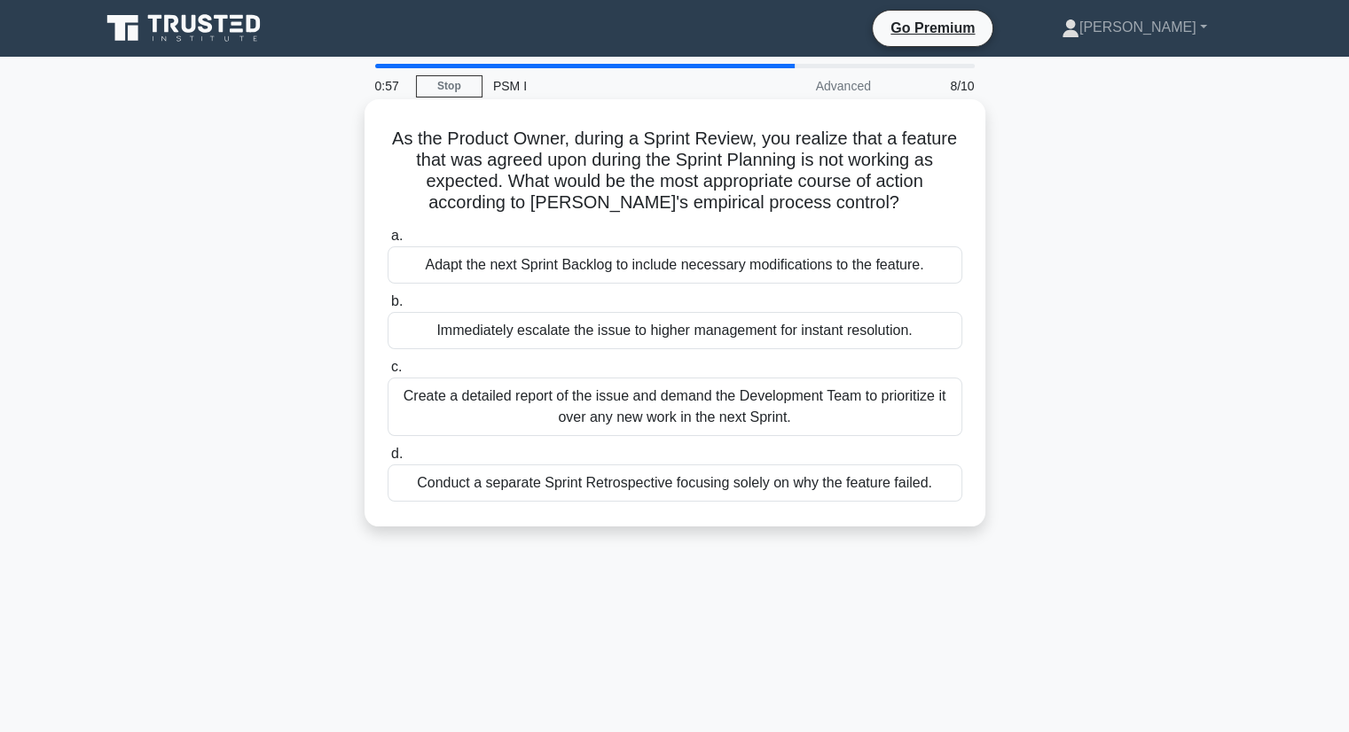
click at [674, 250] on div "Adapt the next Sprint Backlog to include necessary modifications to the feature." at bounding box center [674, 264] width 575 height 37
click at [387, 242] on input "a. Adapt the next Sprint Backlog to include necessary modifications to the feat…" at bounding box center [387, 237] width 0 height 12
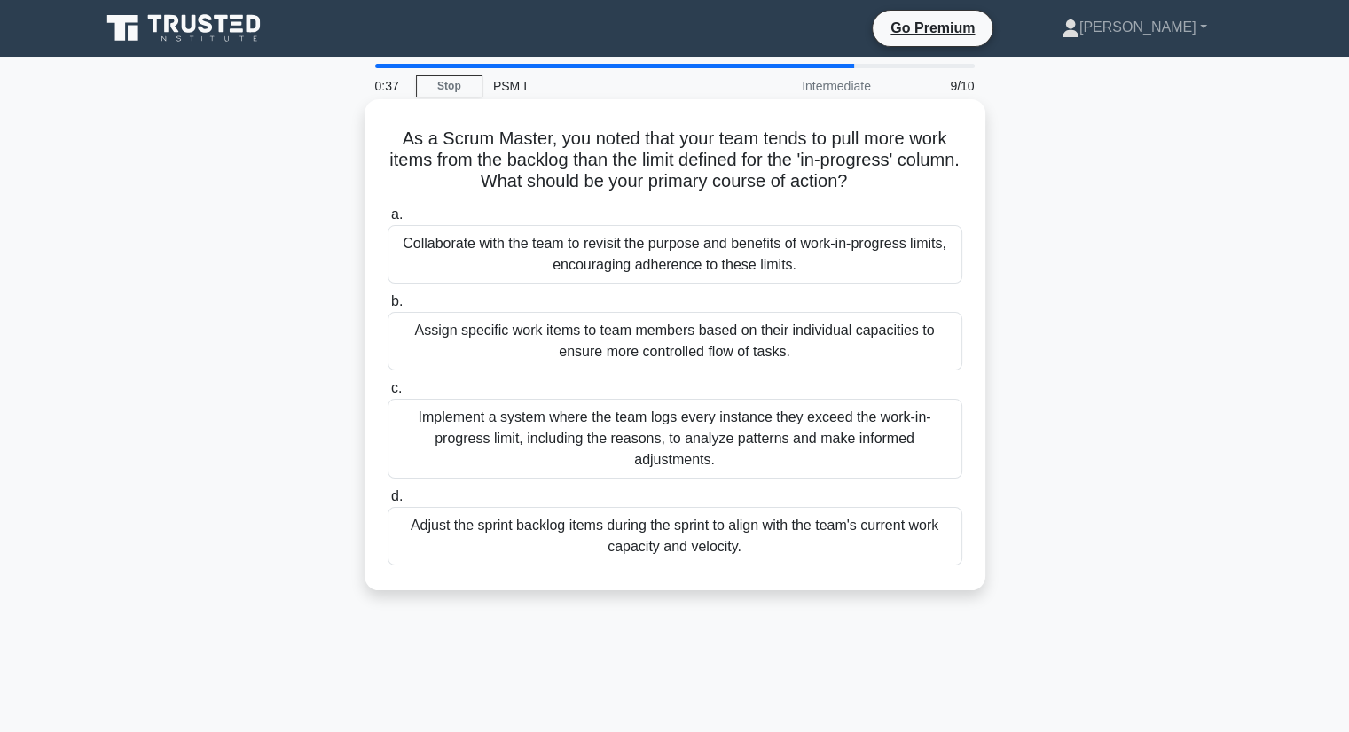
click at [642, 258] on div "Collaborate with the team to revisit the purpose and benefits of work-in-progre…" at bounding box center [674, 254] width 575 height 59
click at [387, 221] on input "a. Collaborate with the team to revisit the purpose and benefits of work-in-pro…" at bounding box center [387, 215] width 0 height 12
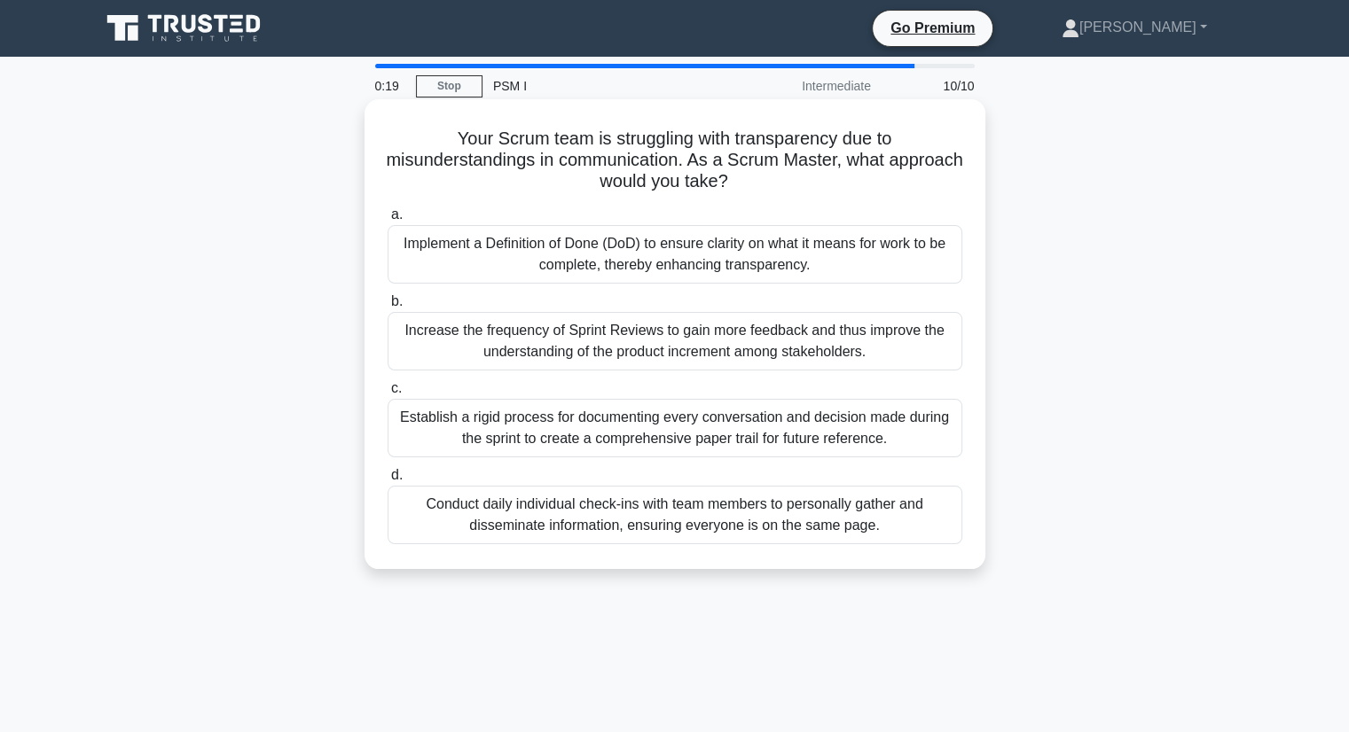
click at [621, 248] on div "Implement a Definition of Done (DoD) to ensure clarity on what it means for wor…" at bounding box center [674, 254] width 575 height 59
click at [387, 221] on input "a. Implement a Definition of Done (DoD) to ensure clarity on what it means for …" at bounding box center [387, 215] width 0 height 12
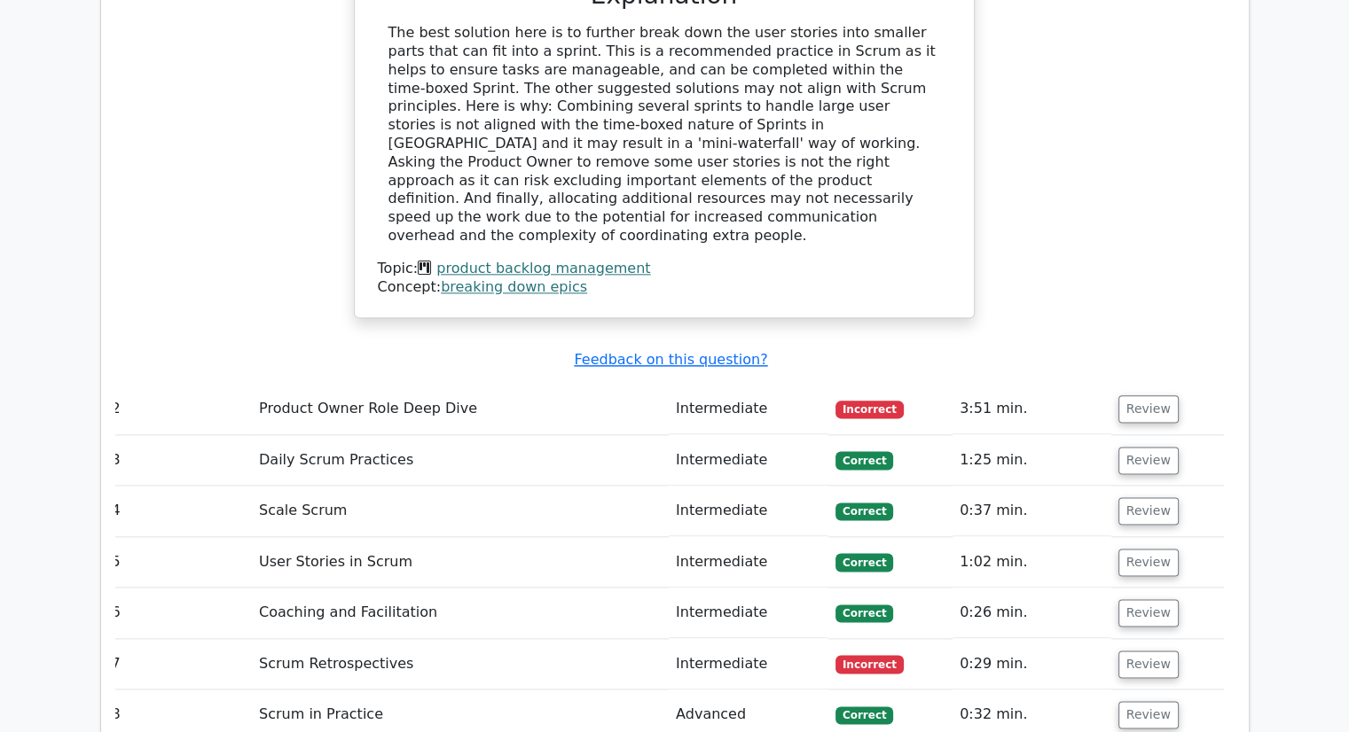
scroll to position [2117, 0]
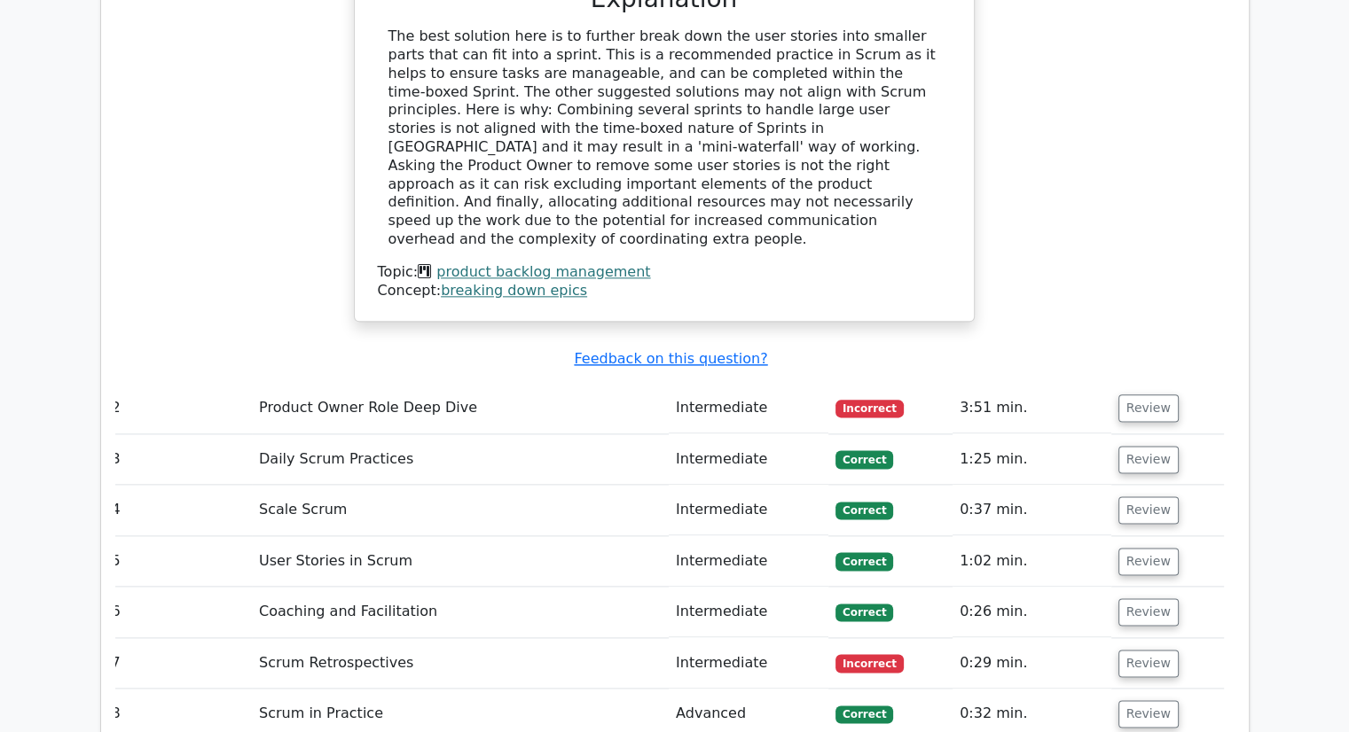
click at [870, 383] on td "Incorrect" at bounding box center [890, 408] width 124 height 51
click at [870, 400] on span "Incorrect" at bounding box center [869, 409] width 68 height 18
click at [1149, 395] on button "Review" at bounding box center [1148, 408] width 60 height 27
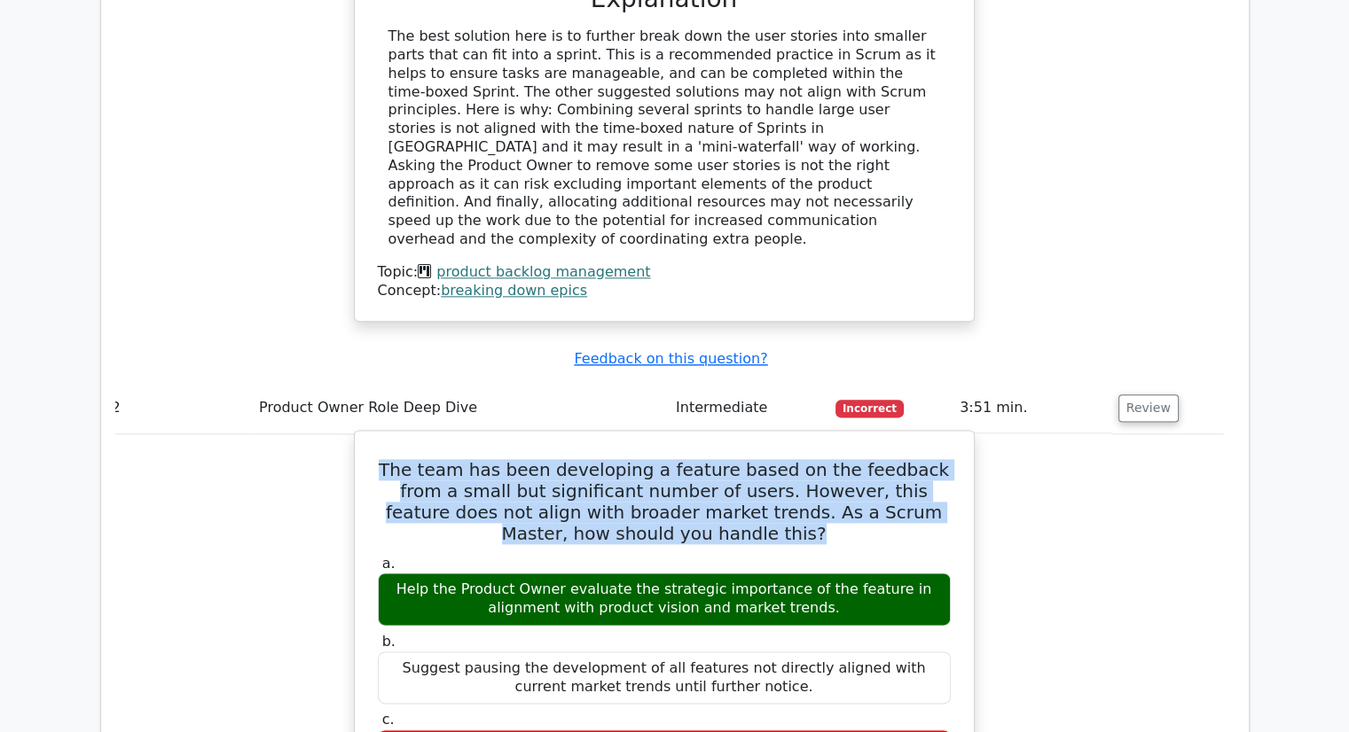
drag, startPoint x: 718, startPoint y: 395, endPoint x: 376, endPoint y: 323, distance: 349.9
click at [376, 459] on h5 "The team has been developing a feature based on the feedback from a small but s…" at bounding box center [664, 501] width 576 height 85
copy h5 "The team has been developing a feature based on the feedback from a small but s…"
drag, startPoint x: 788, startPoint y: 470, endPoint x: 387, endPoint y: 448, distance: 402.3
click at [387, 573] on div "Help the Product Owner evaluate the strategic importance of the feature in alig…" at bounding box center [664, 599] width 573 height 53
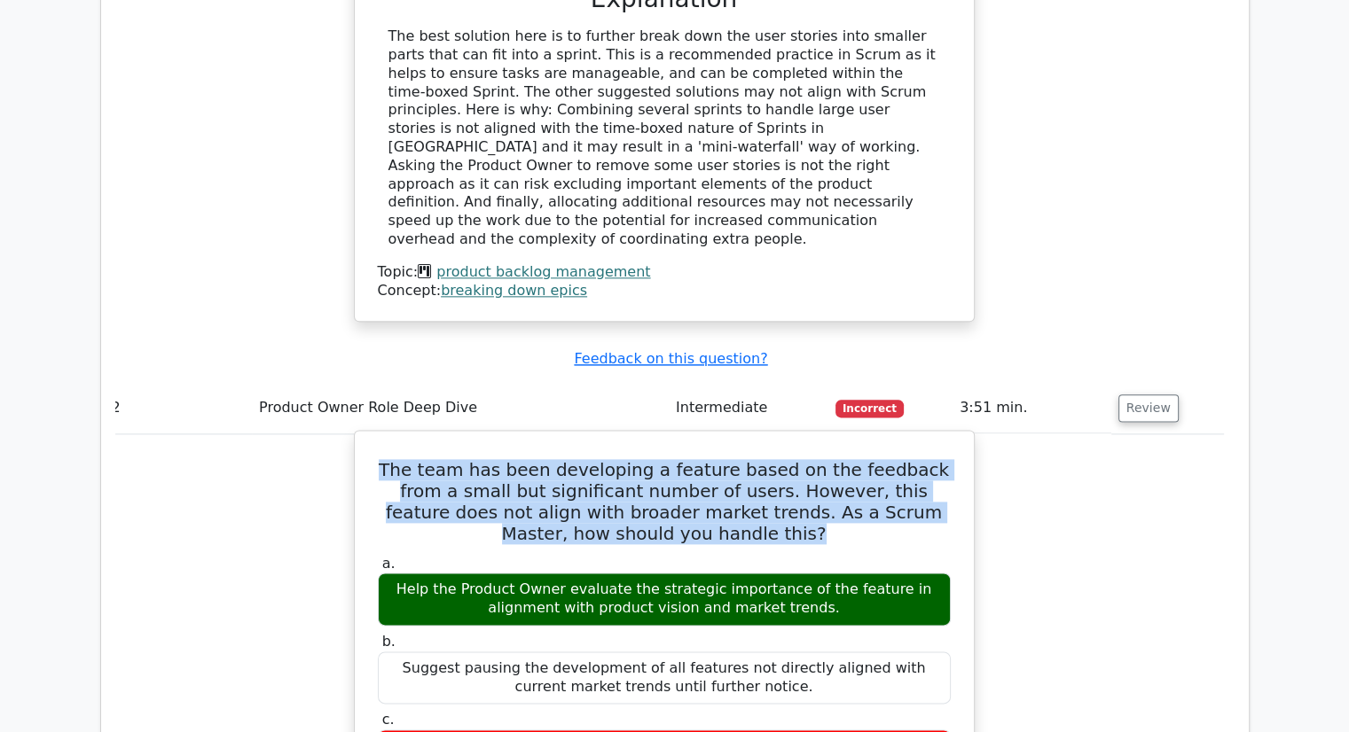
copy div "Help the Product Owner evaluate the strategic importance of the feature in alig…"
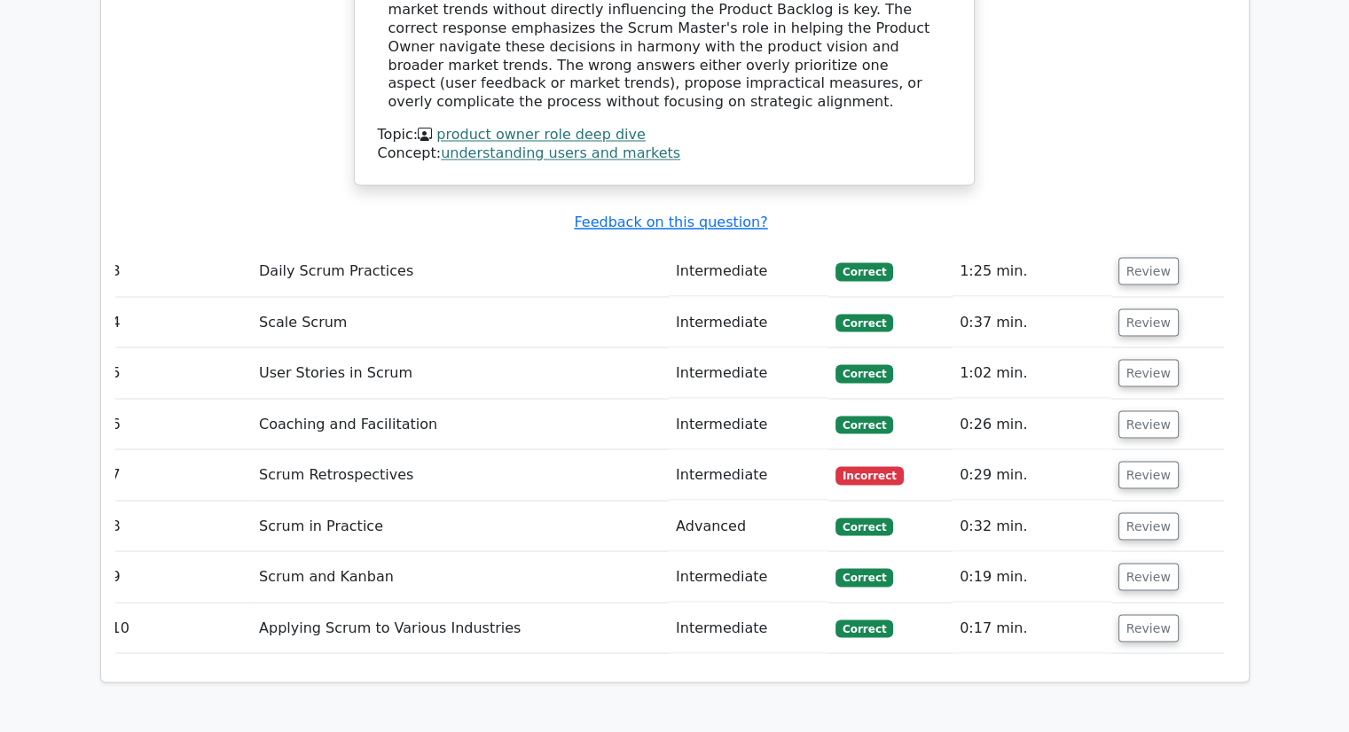
scroll to position [3107, 0]
click at [363, 449] on td "Scrum Retrospectives" at bounding box center [460, 474] width 417 height 51
click at [1145, 460] on button "Review" at bounding box center [1148, 473] width 60 height 27
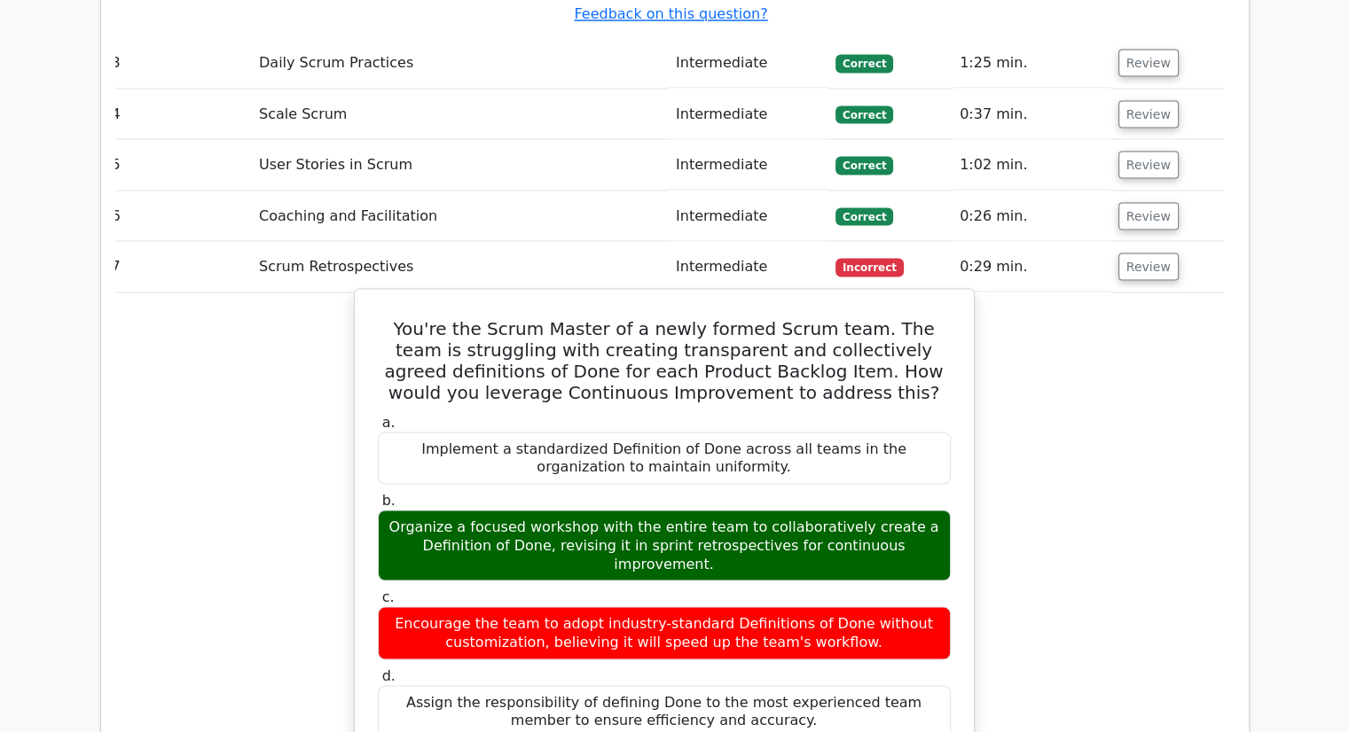
scroll to position [3315, 0]
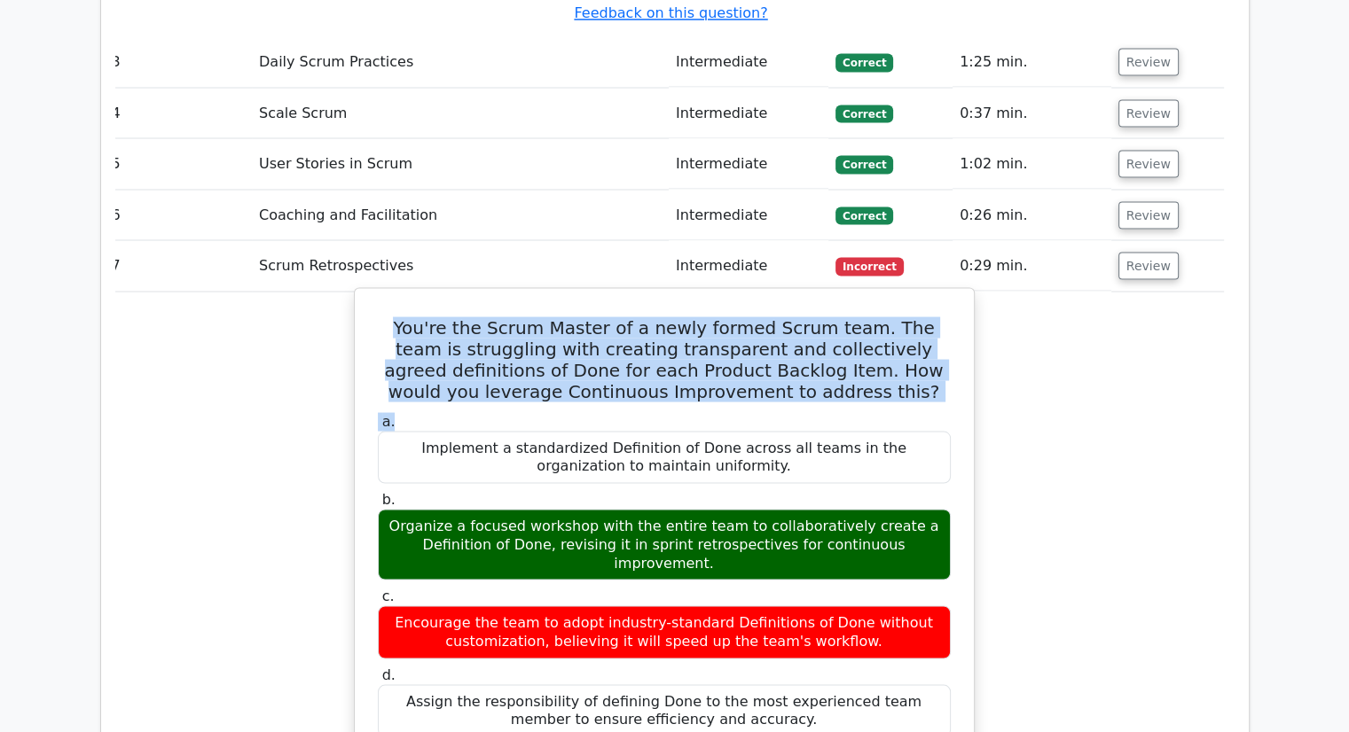
drag, startPoint x: 855, startPoint y: 260, endPoint x: 391, endPoint y: 176, distance: 471.1
click at [391, 295] on div "You're the Scrum Master of a newly formed Scrum team. The team is struggling wi…" at bounding box center [664, 681] width 605 height 773
copy div "You're the Scrum Master of a newly formed Scrum team. The team is struggling wi…"
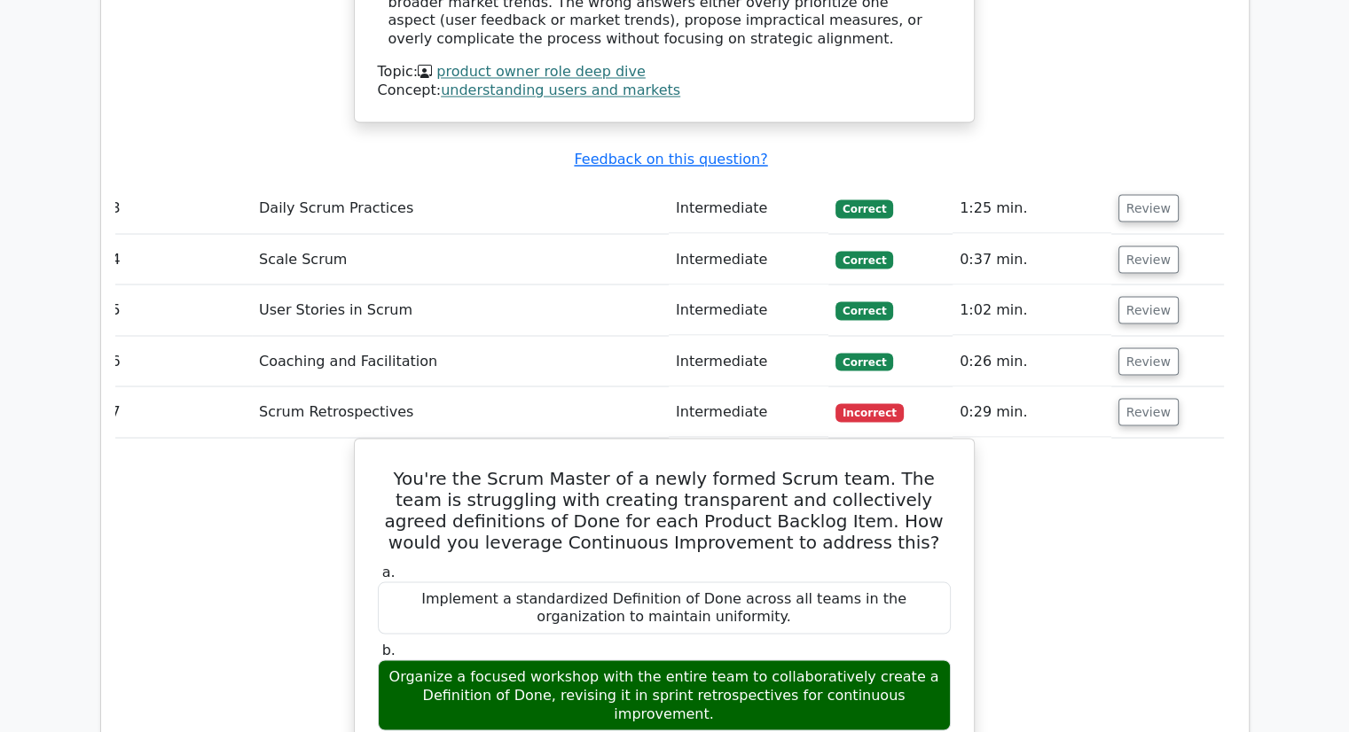
scroll to position [3171, 0]
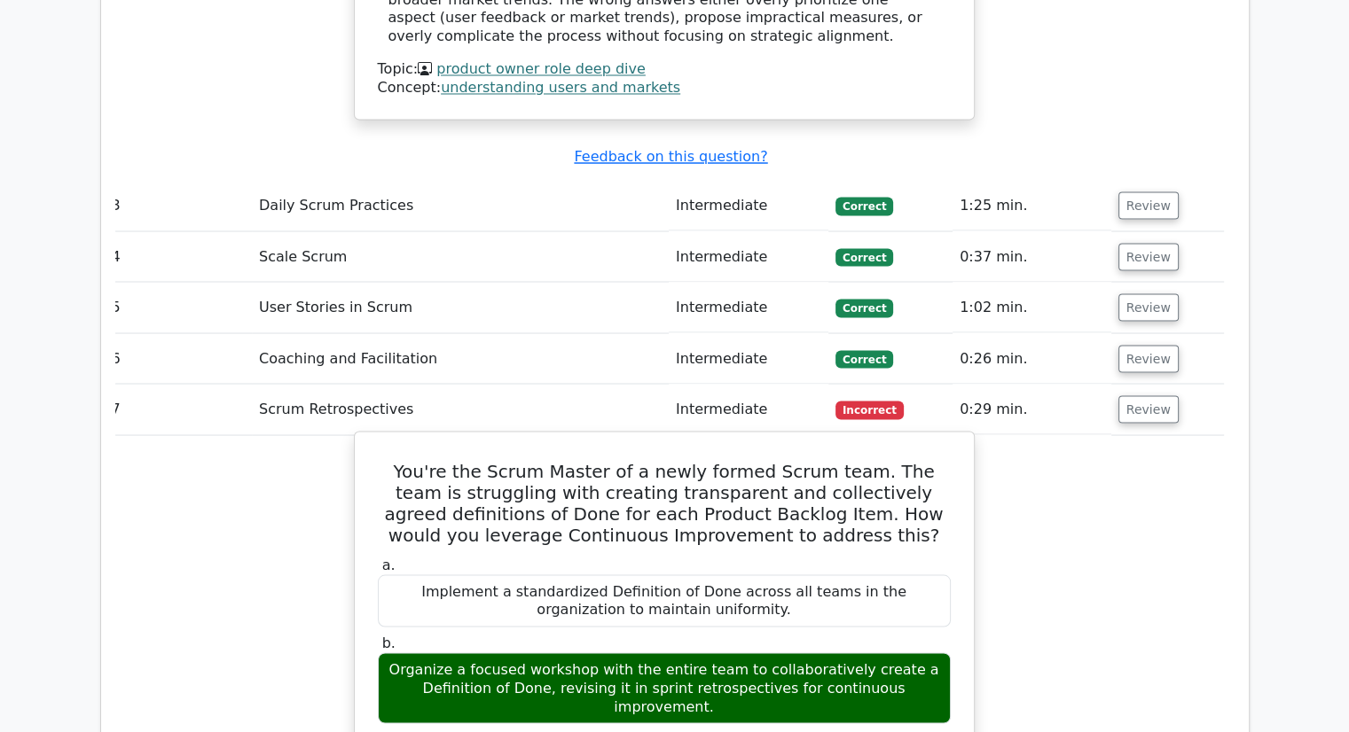
click at [767, 575] on div "Implement a standardized Definition of Done across all teams in the organizatio…" at bounding box center [664, 601] width 573 height 53
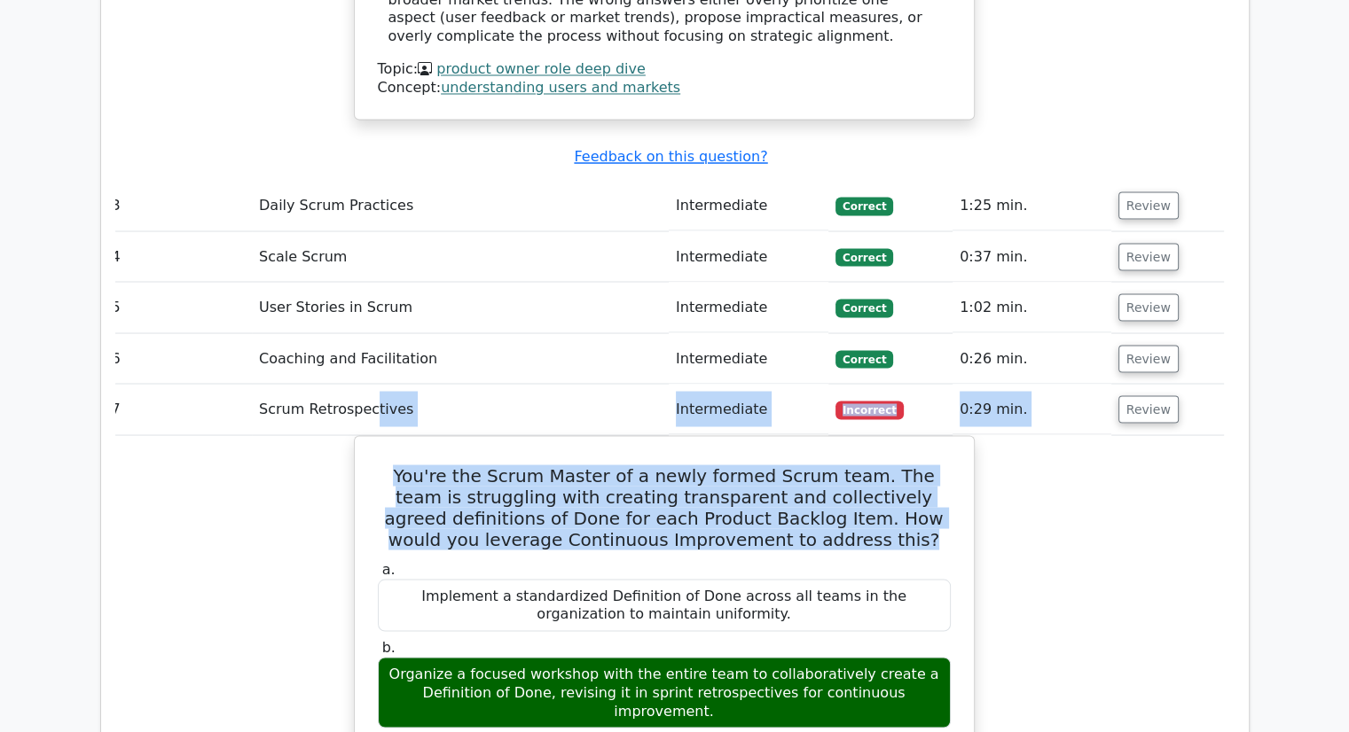
drag, startPoint x: 848, startPoint y: 390, endPoint x: 363, endPoint y: 283, distance: 496.7
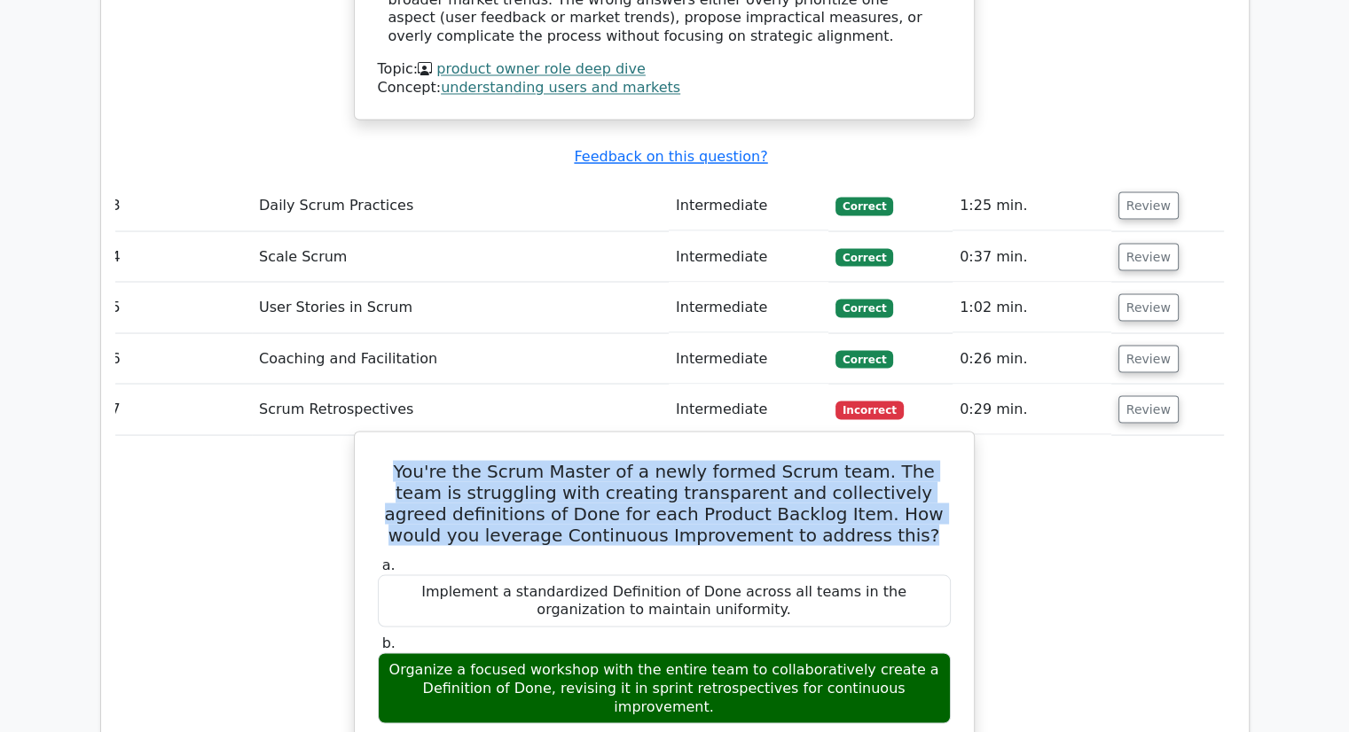
drag, startPoint x: 855, startPoint y: 396, endPoint x: 392, endPoint y: 331, distance: 467.5
click at [392, 460] on h5 "You're the Scrum Master of a newly formed Scrum team. The team is struggling wi…" at bounding box center [664, 502] width 576 height 85
copy h5 "You're the Scrum Master of a newly formed Scrum team. The team is struggling wi…"
drag, startPoint x: 851, startPoint y: 623, endPoint x: 838, endPoint y: 622, distance: 13.4
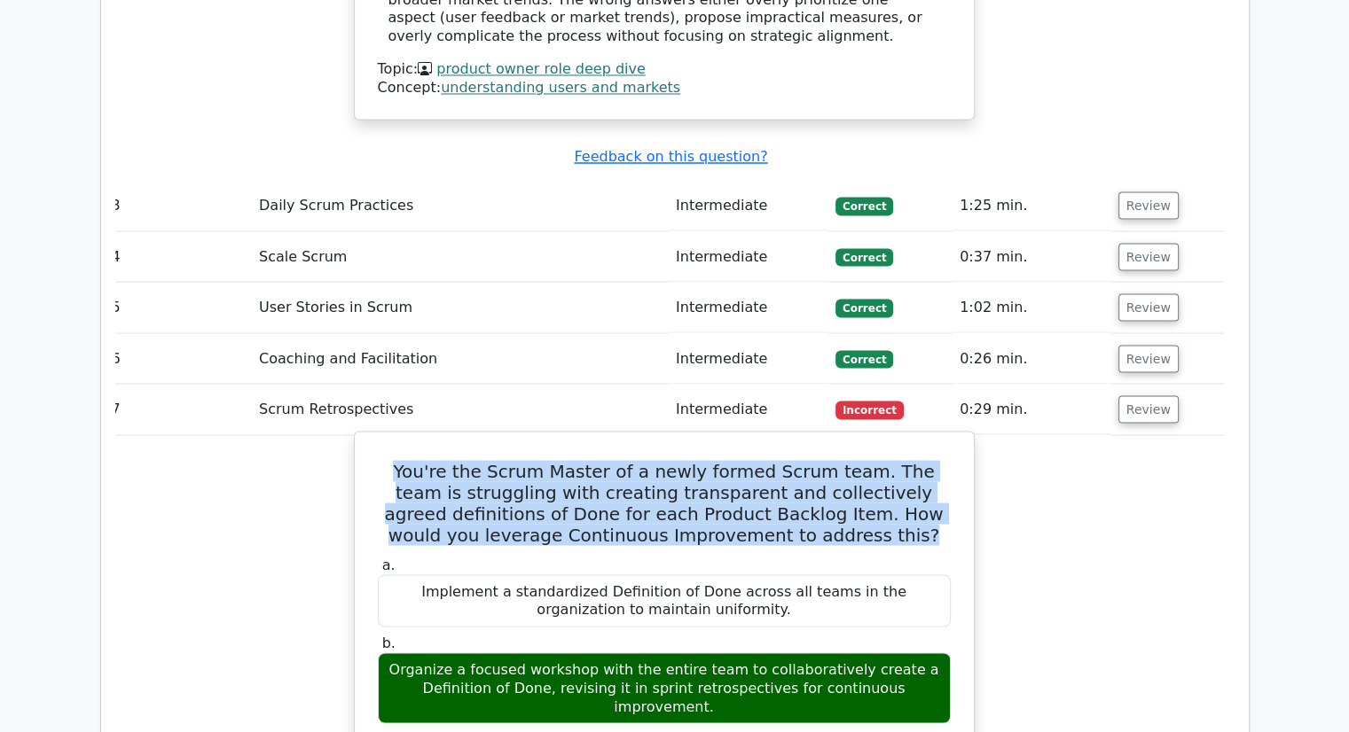
drag, startPoint x: 870, startPoint y: 625, endPoint x: 359, endPoint y: 592, distance: 511.8
copy div "Encourage the team to adopt industry-standard Definitions of Done without custo…"
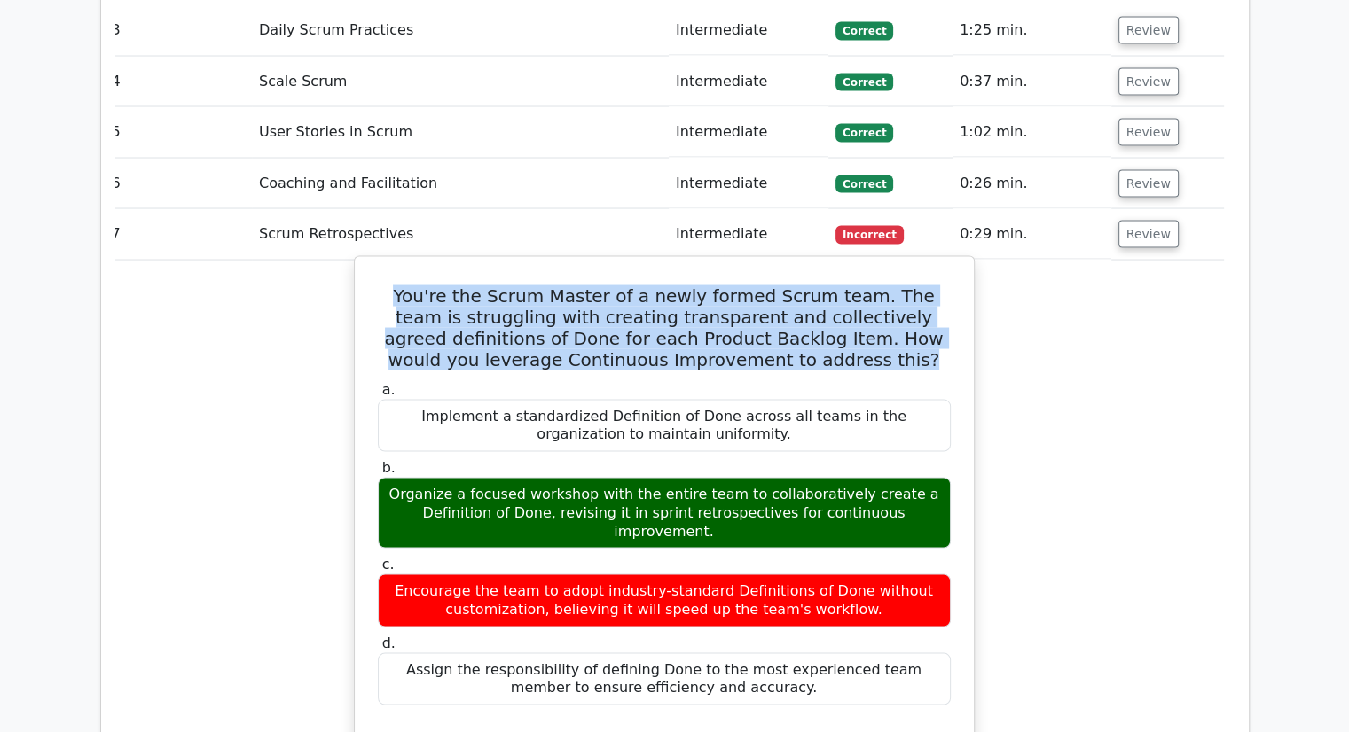
scroll to position [3348, 0]
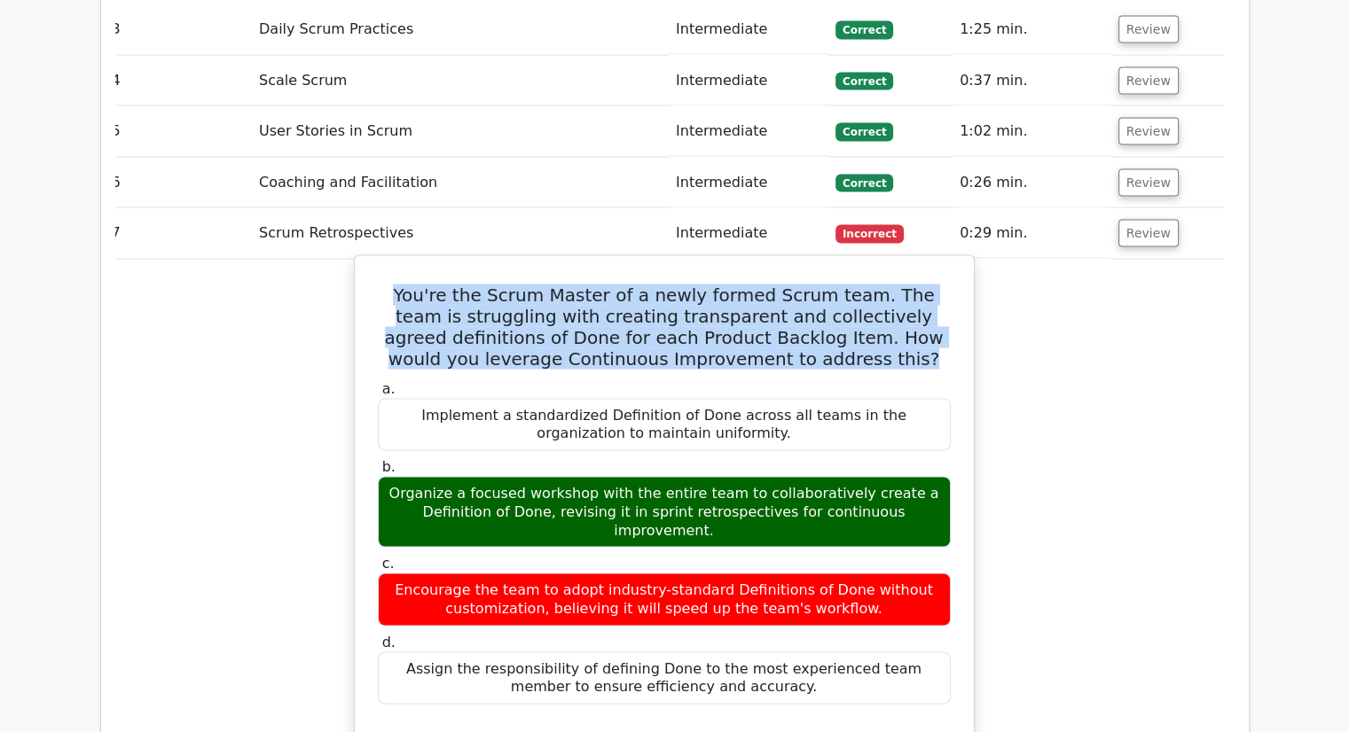
drag, startPoint x: 733, startPoint y: 295, endPoint x: 394, endPoint y: 276, distance: 340.1
click at [394, 398] on div "Implement a standardized Definition of Done across all teams in the organizatio…" at bounding box center [664, 424] width 573 height 53
copy div "Implement a standardized Definition of Done across all teams in the organizatio…"
drag, startPoint x: 416, startPoint y: 349, endPoint x: 927, endPoint y: 371, distance: 512.0
click at [927, 476] on div "Organize a focused workshop with the entire team to collaboratively create a De…" at bounding box center [664, 511] width 573 height 71
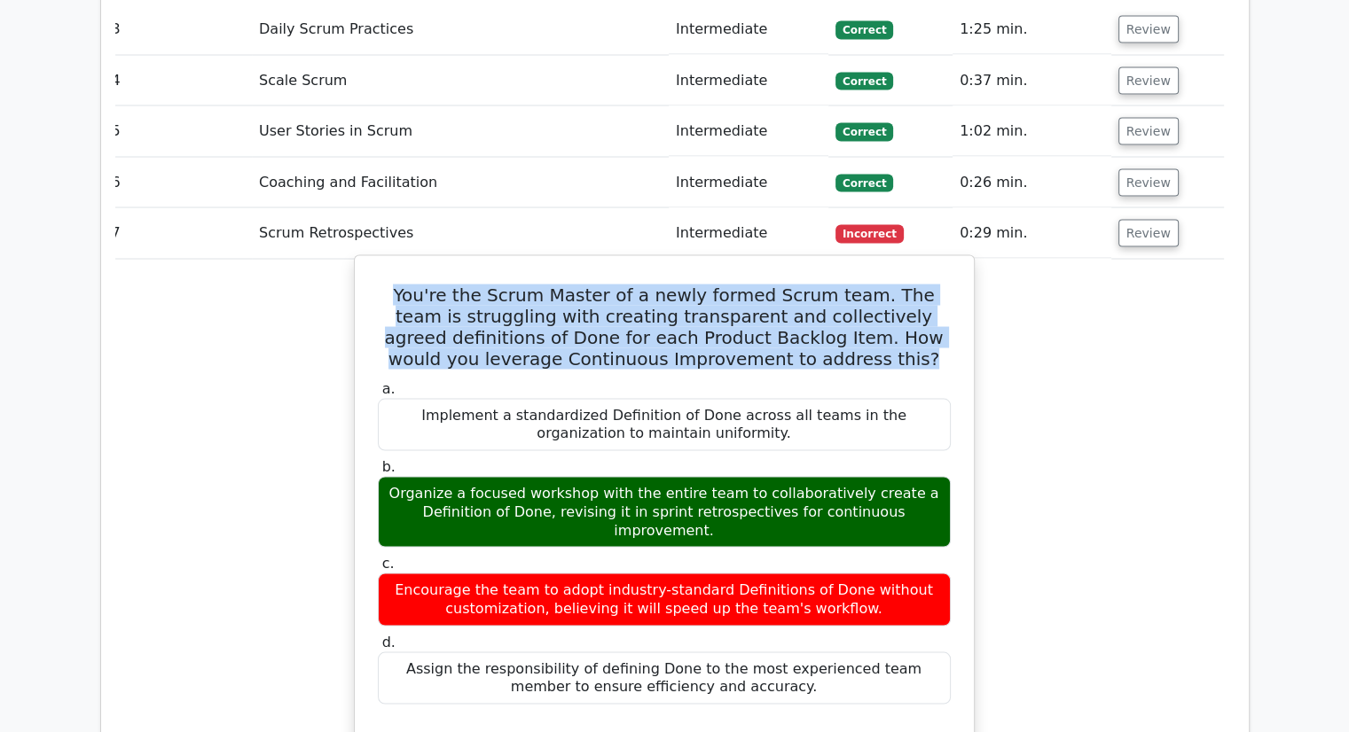
copy div "Organize a focused workshop with the entire team to collaboratively create a De…"
